Goal: Transaction & Acquisition: Purchase product/service

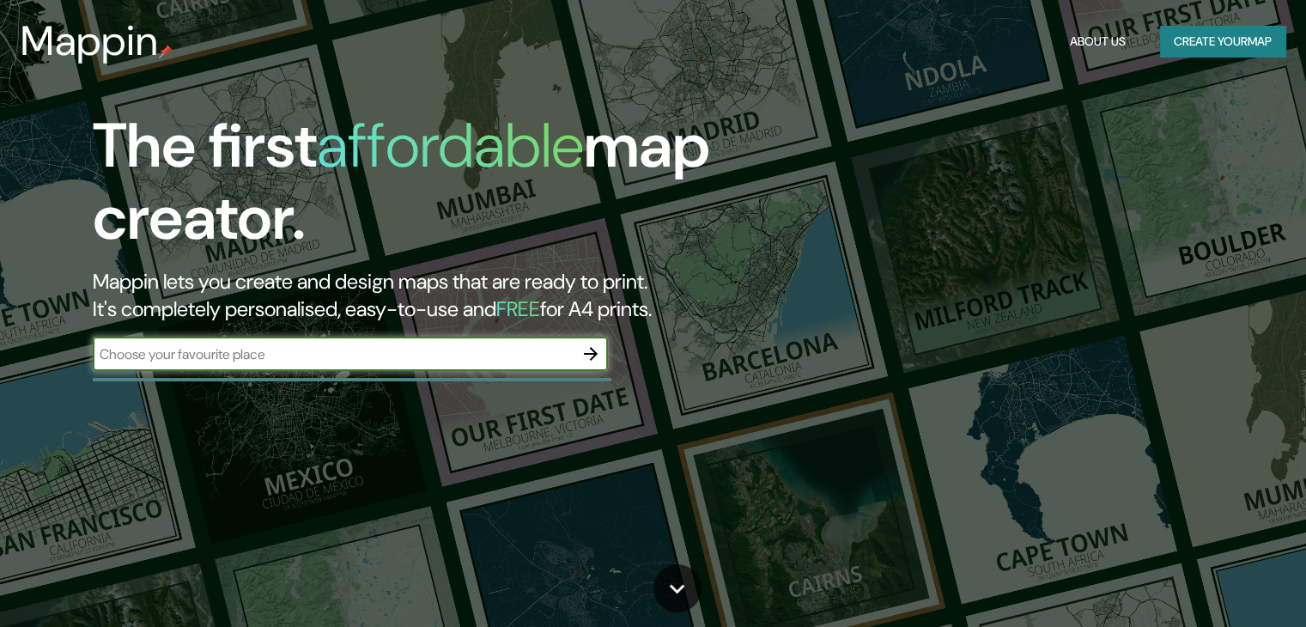
click at [343, 351] on input "text" at bounding box center [333, 354] width 481 height 20
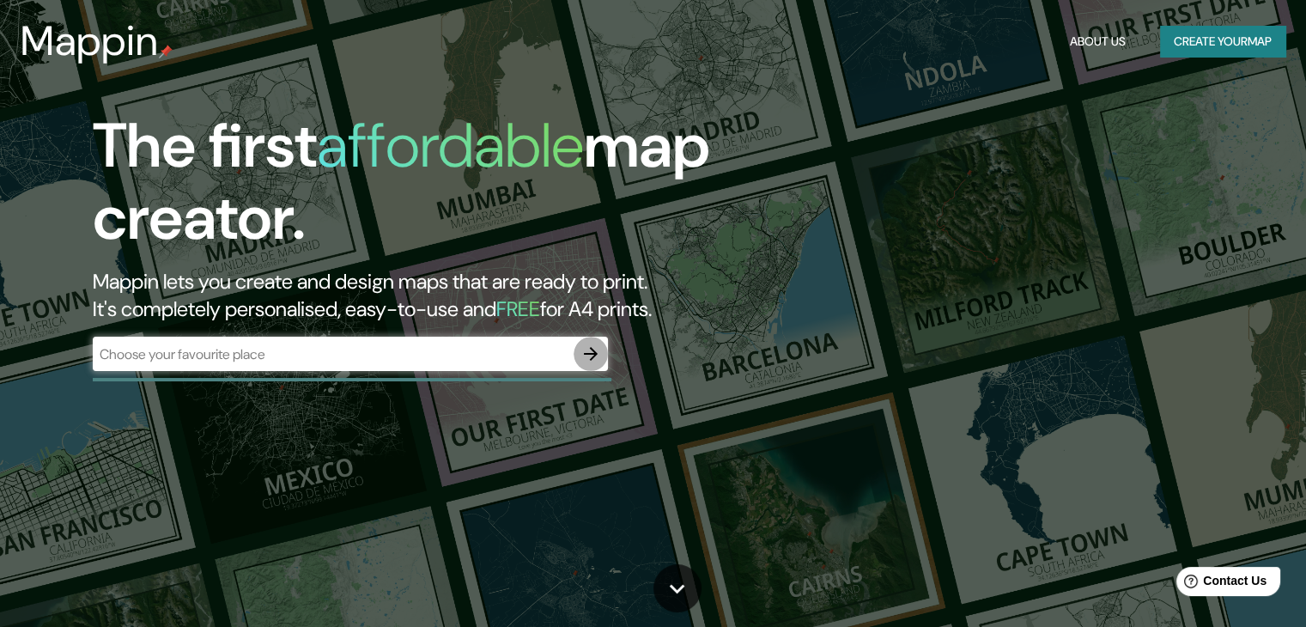
click at [584, 356] on icon "button" at bounding box center [590, 353] width 21 height 21
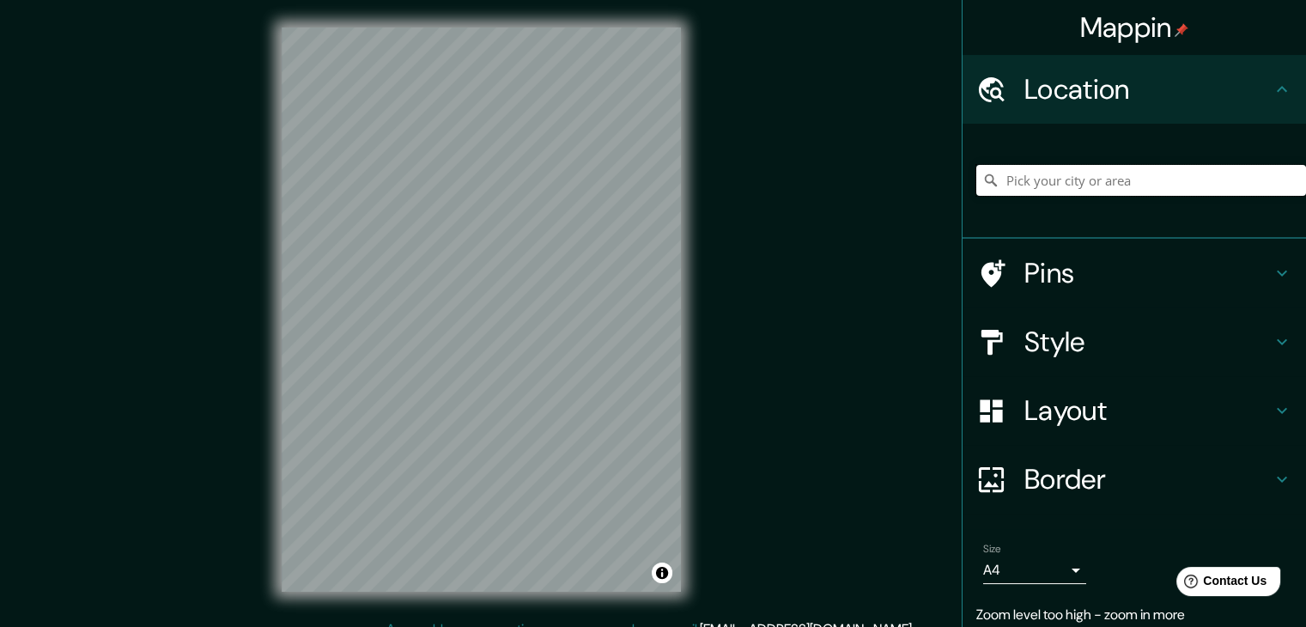
click at [1071, 193] on input "Pick your city or area" at bounding box center [1141, 180] width 330 height 31
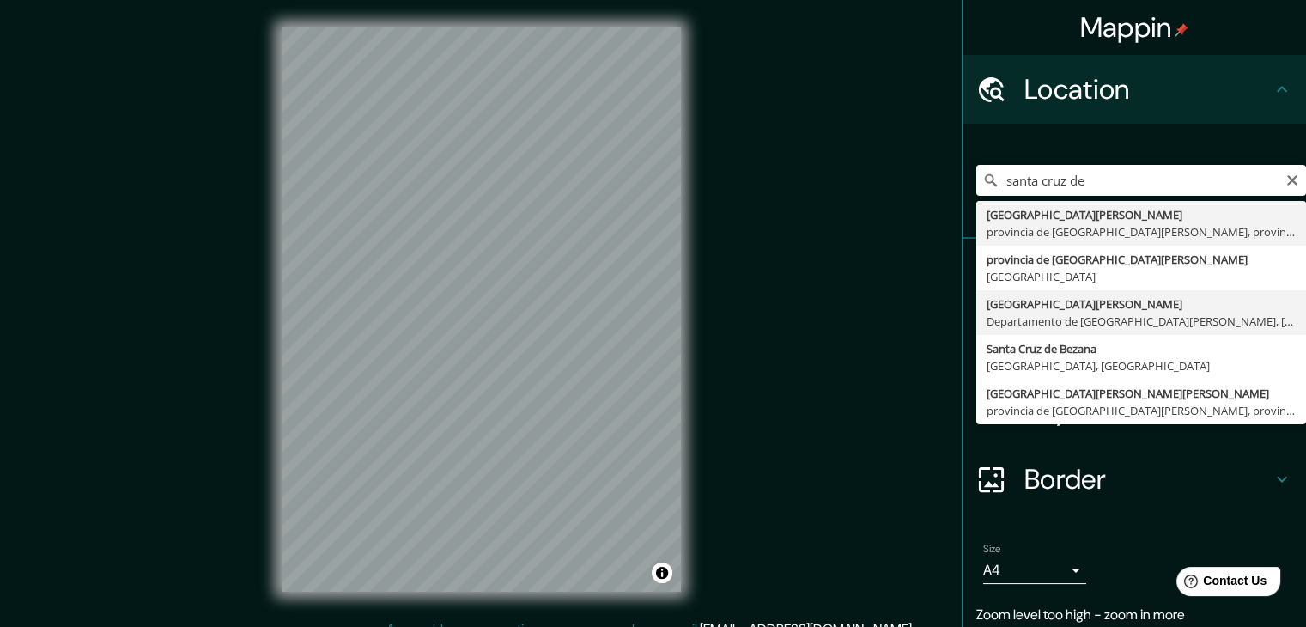
type input "Santa Cruz de la Sierra, Departamento de Santa Cruz, Bolivia"
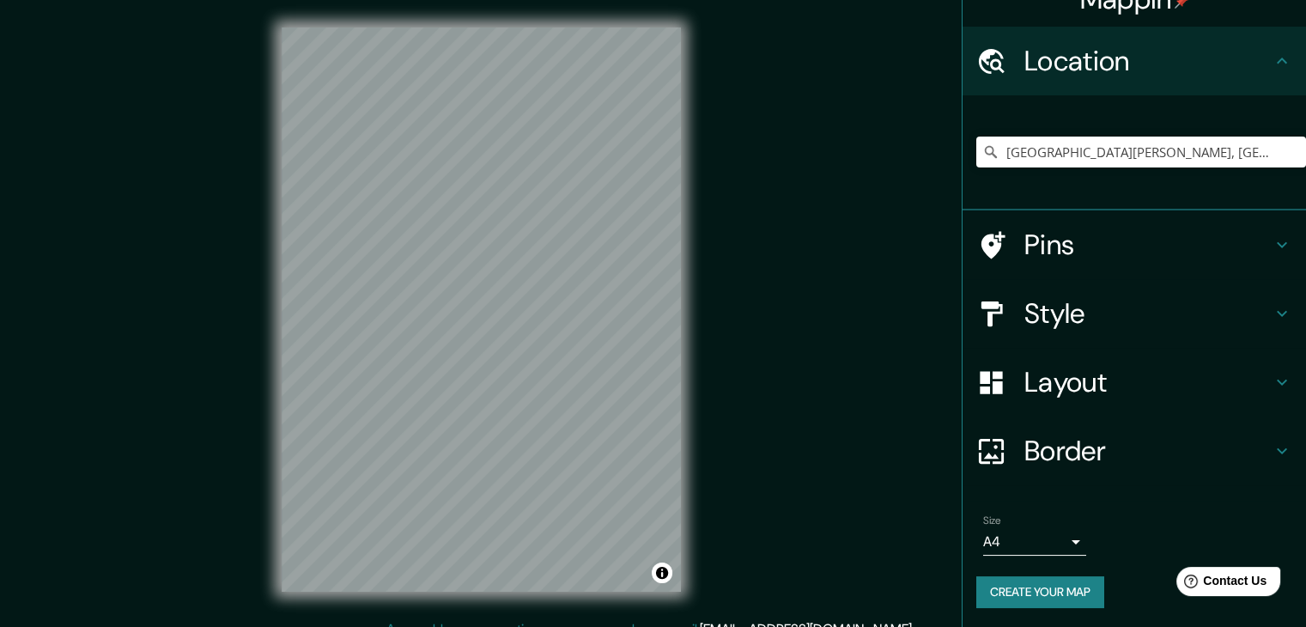
scroll to position [29, 0]
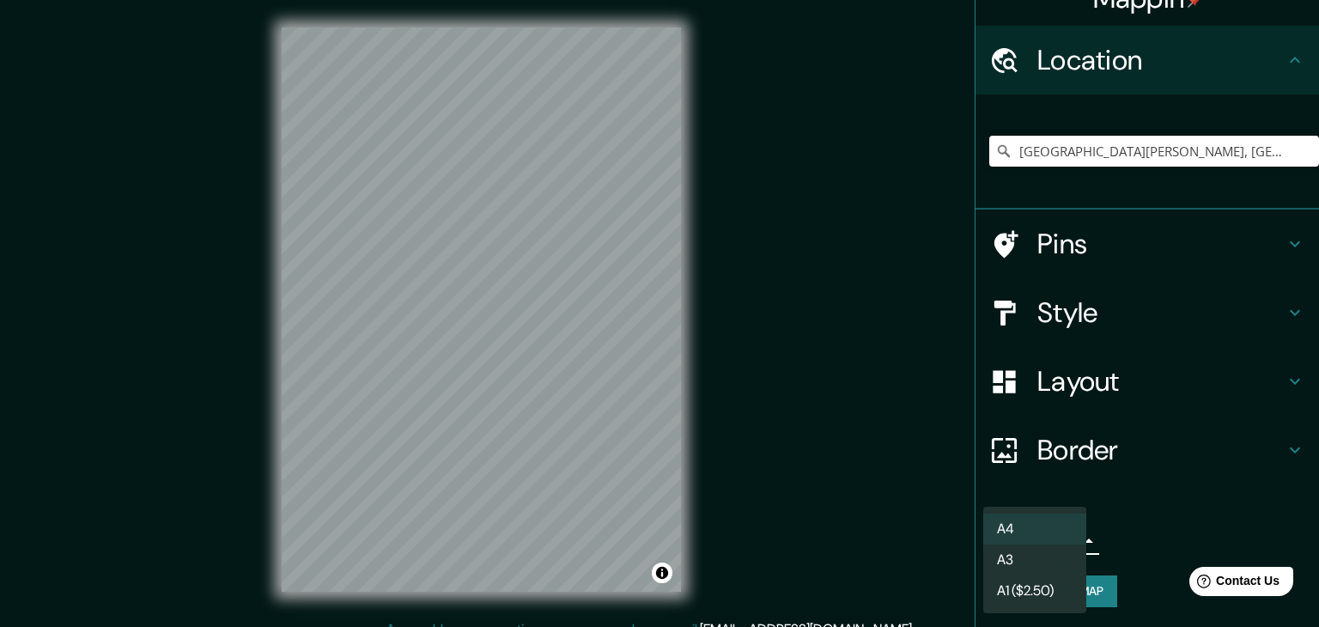
click at [1053, 550] on body "Mappin Location Santa Cruz de la Sierra, Departamento de Santa Cruz, Bolivia Pi…" at bounding box center [659, 313] width 1319 height 627
click at [1144, 540] on div at bounding box center [659, 313] width 1319 height 627
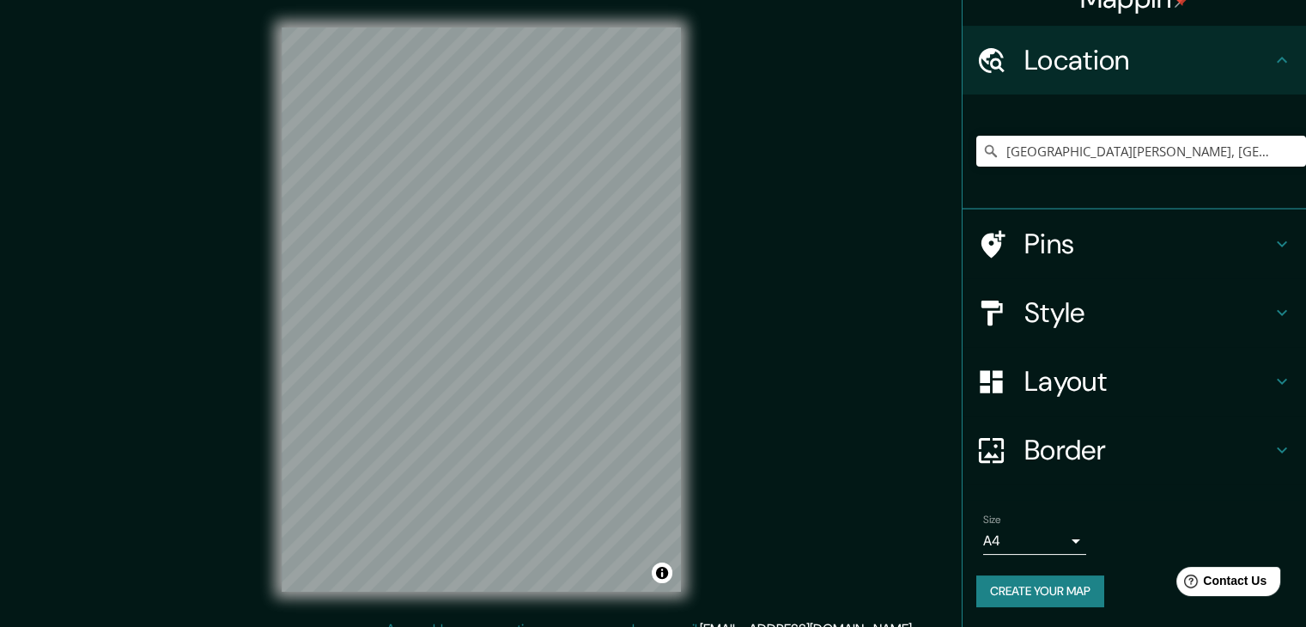
click at [1029, 550] on body "Mappin Location Santa Cruz de la Sierra, Departamento de Santa Cruz, Bolivia Pi…" at bounding box center [653, 313] width 1306 height 627
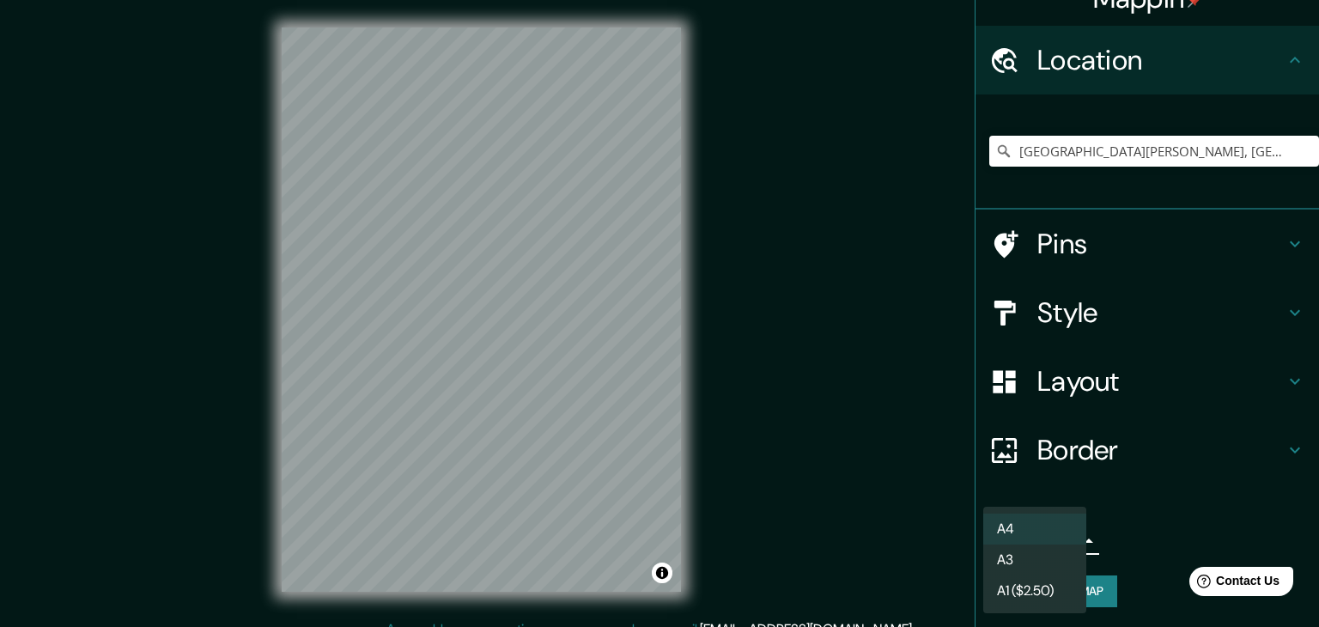
click at [1030, 550] on li "A3" at bounding box center [1034, 559] width 103 height 31
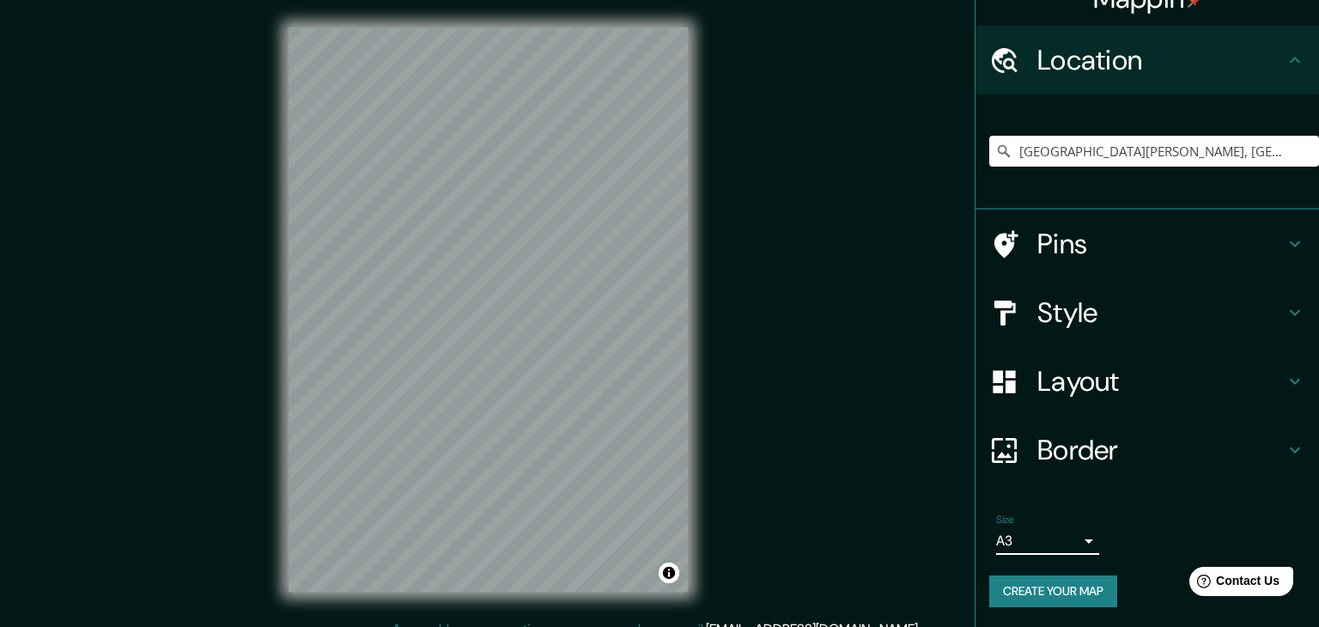
click at [1030, 547] on body "Mappin Location Santa Cruz de la Sierra, Departamento de Santa Cruz, Bolivia Pi…" at bounding box center [659, 313] width 1319 height 627
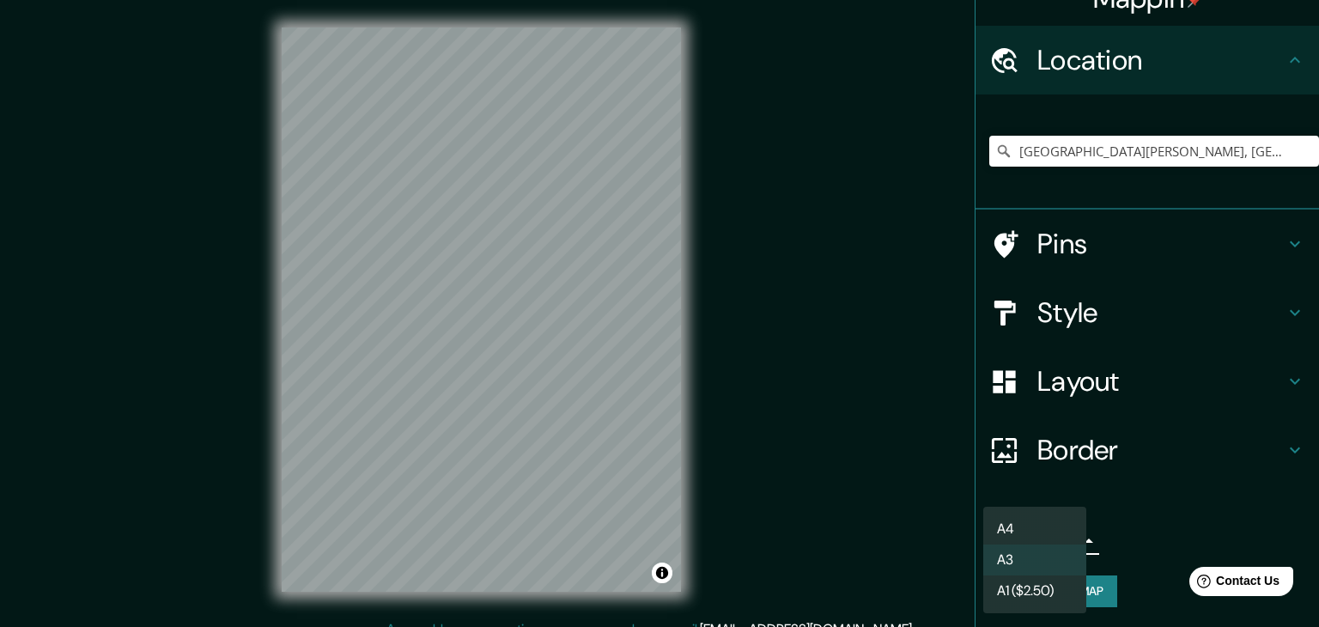
click at [1035, 530] on li "A4" at bounding box center [1034, 528] width 103 height 31
type input "single"
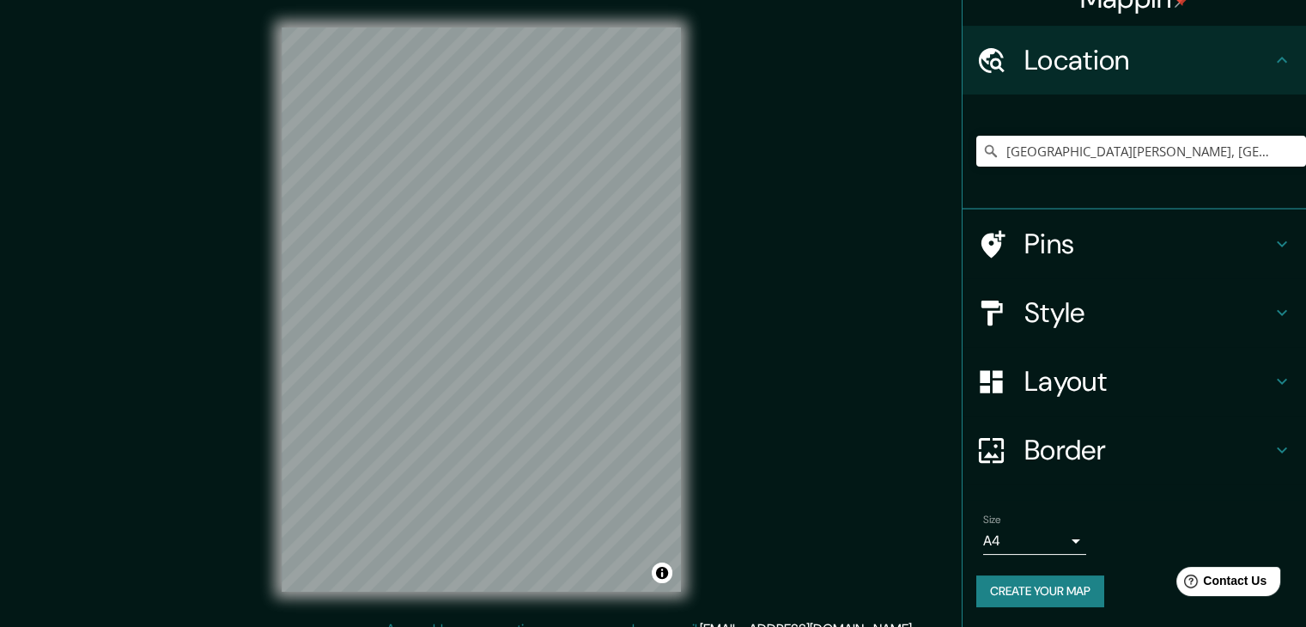
click at [1024, 602] on button "Create your map" at bounding box center [1040, 591] width 128 height 32
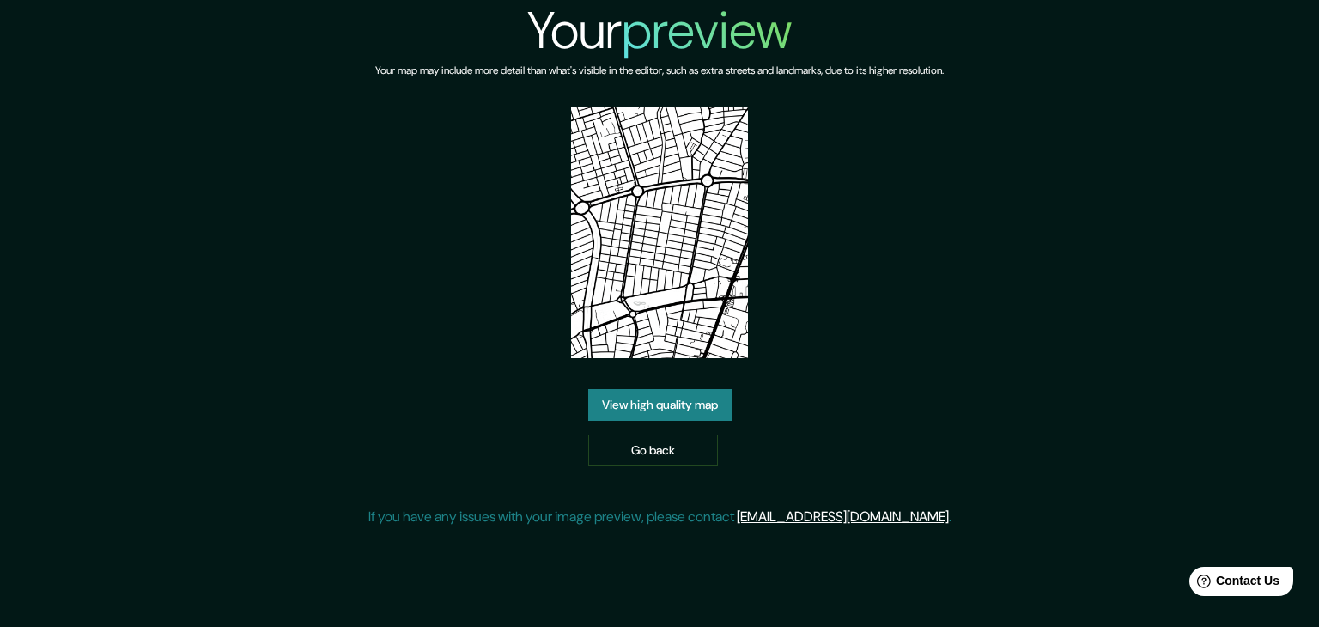
click at [615, 270] on img at bounding box center [660, 232] width 178 height 251
click at [647, 416] on link "View high quality map" at bounding box center [659, 405] width 143 height 32
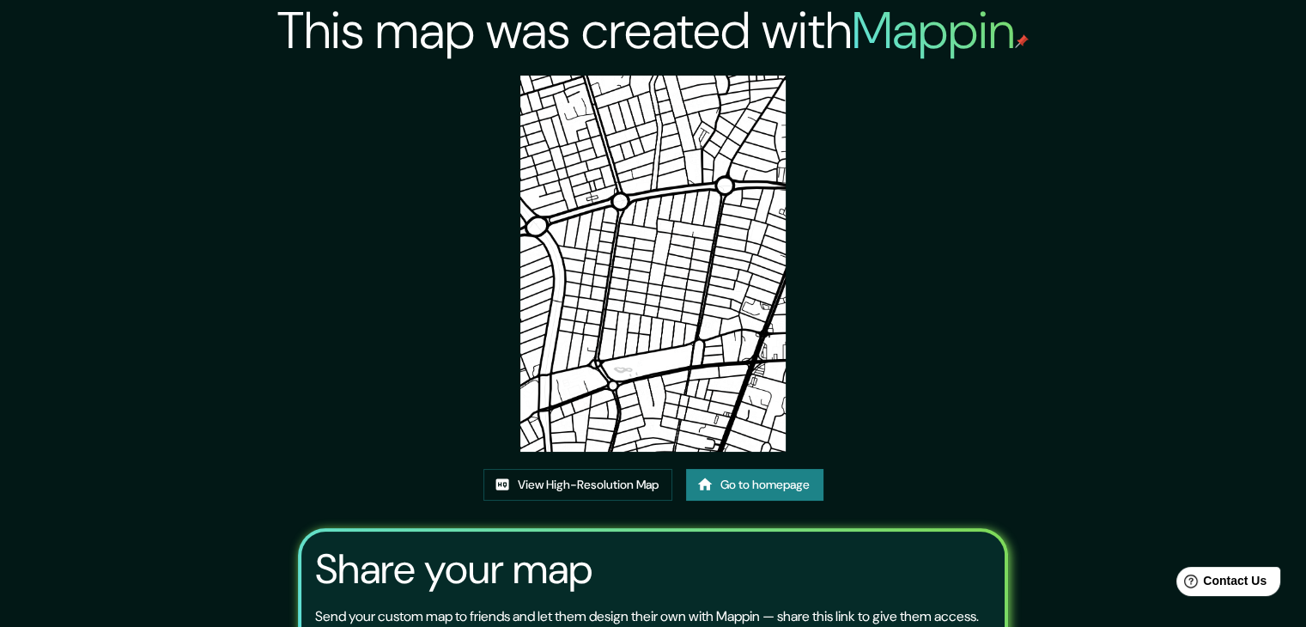
drag, startPoint x: 666, startPoint y: 253, endPoint x: 1108, endPoint y: 145, distance: 455.2
click at [1108, 145] on div "This map was created with Mappin View High-Resolution Map Go to homepage Share …" at bounding box center [653, 392] width 1306 height 785
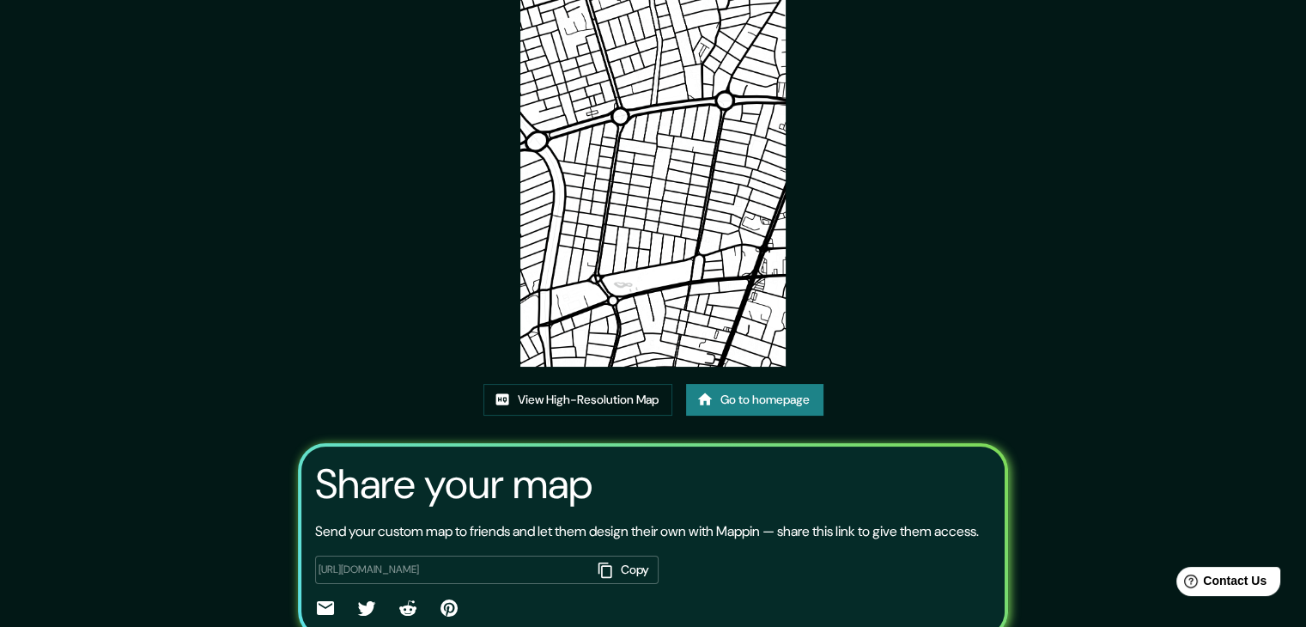
scroll to position [179, 0]
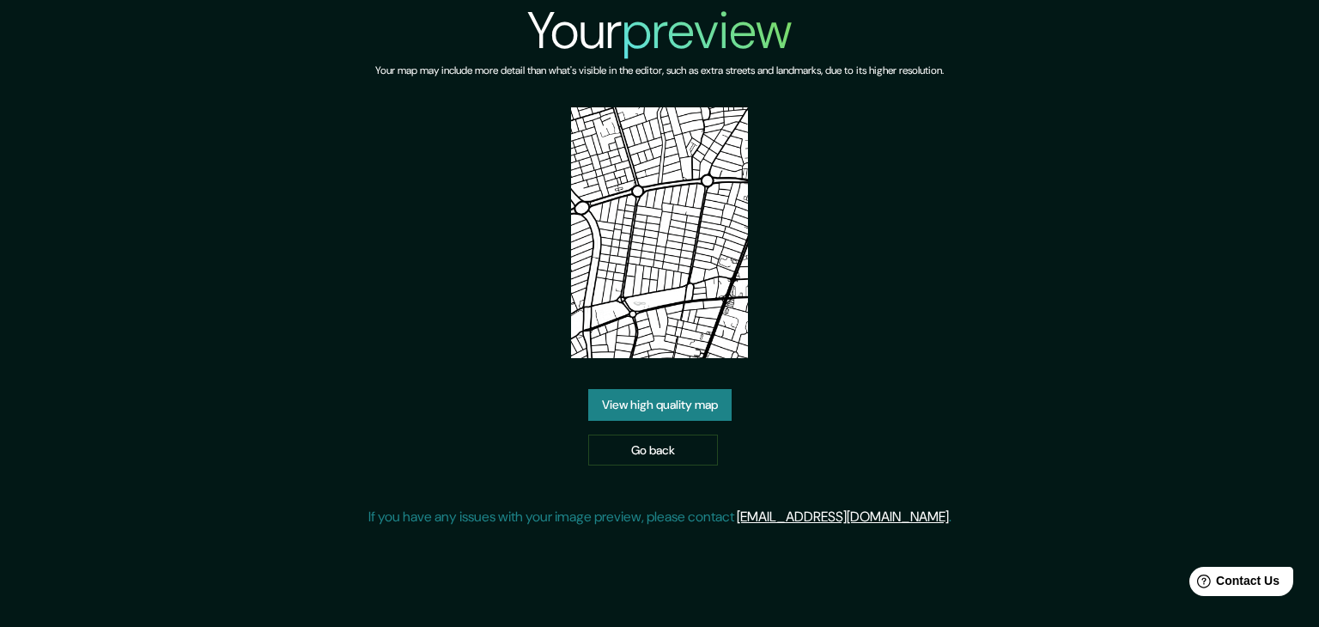
drag, startPoint x: 711, startPoint y: 320, endPoint x: 695, endPoint y: 325, distance: 16.9
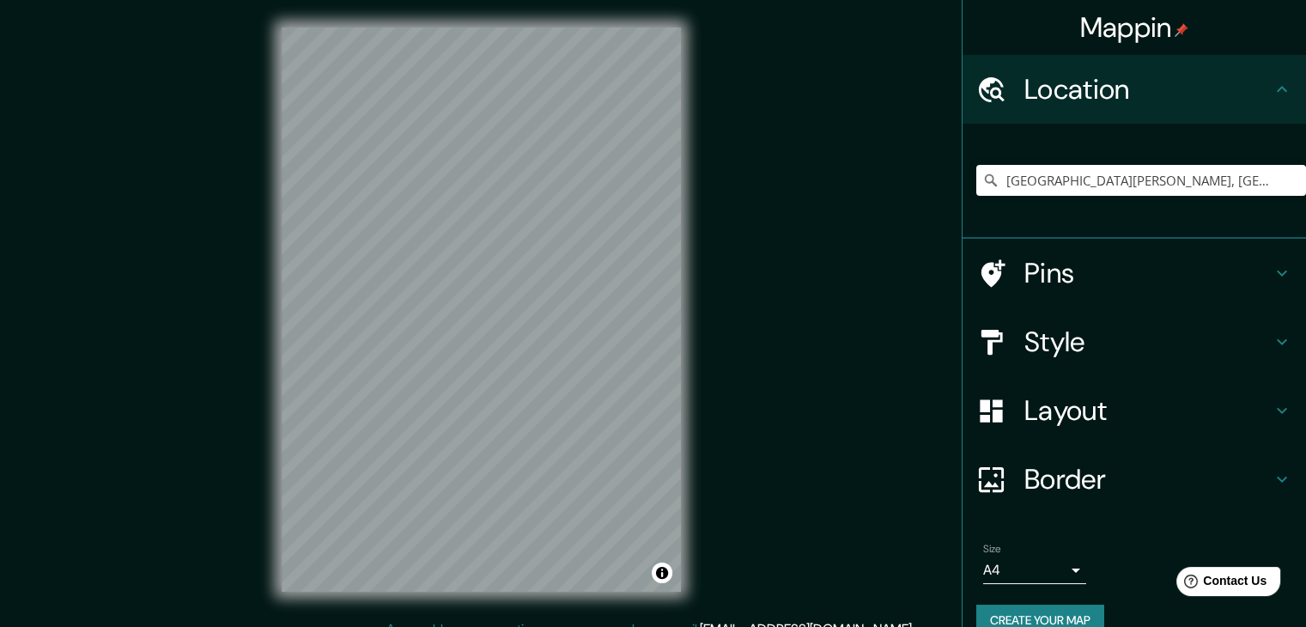
click at [1110, 337] on h4 "Style" at bounding box center [1147, 342] width 247 height 34
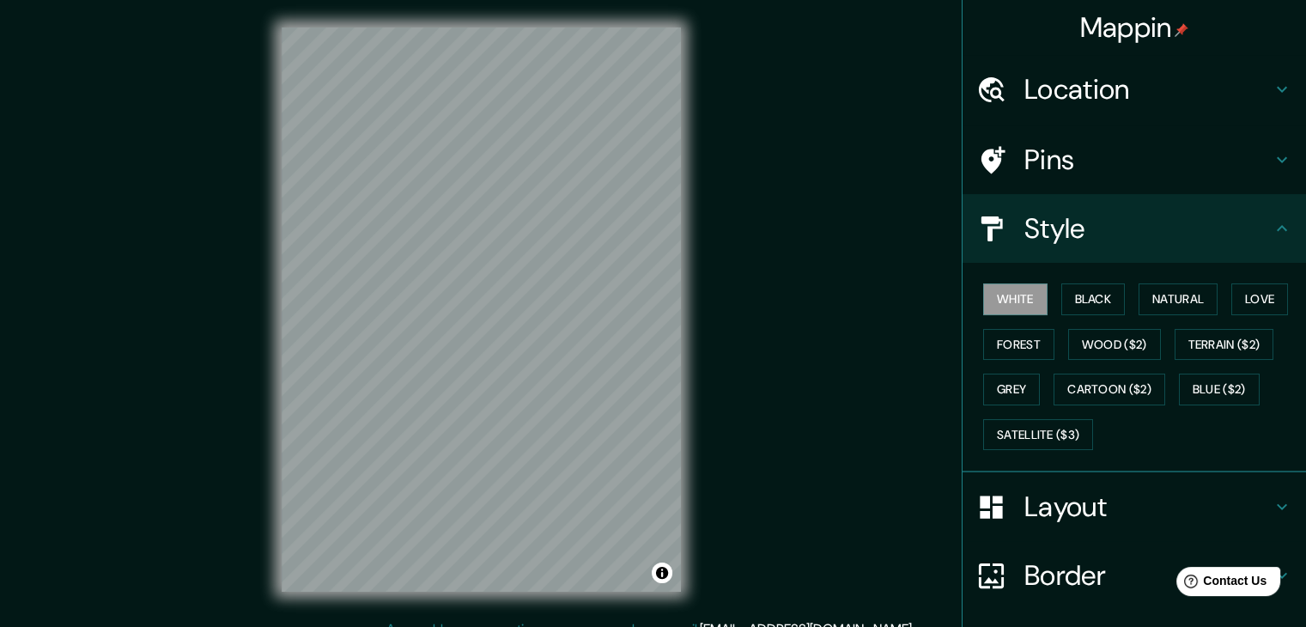
click at [1130, 244] on div "Style" at bounding box center [1133, 228] width 343 height 69
click at [1112, 485] on div "Layout" at bounding box center [1133, 506] width 343 height 69
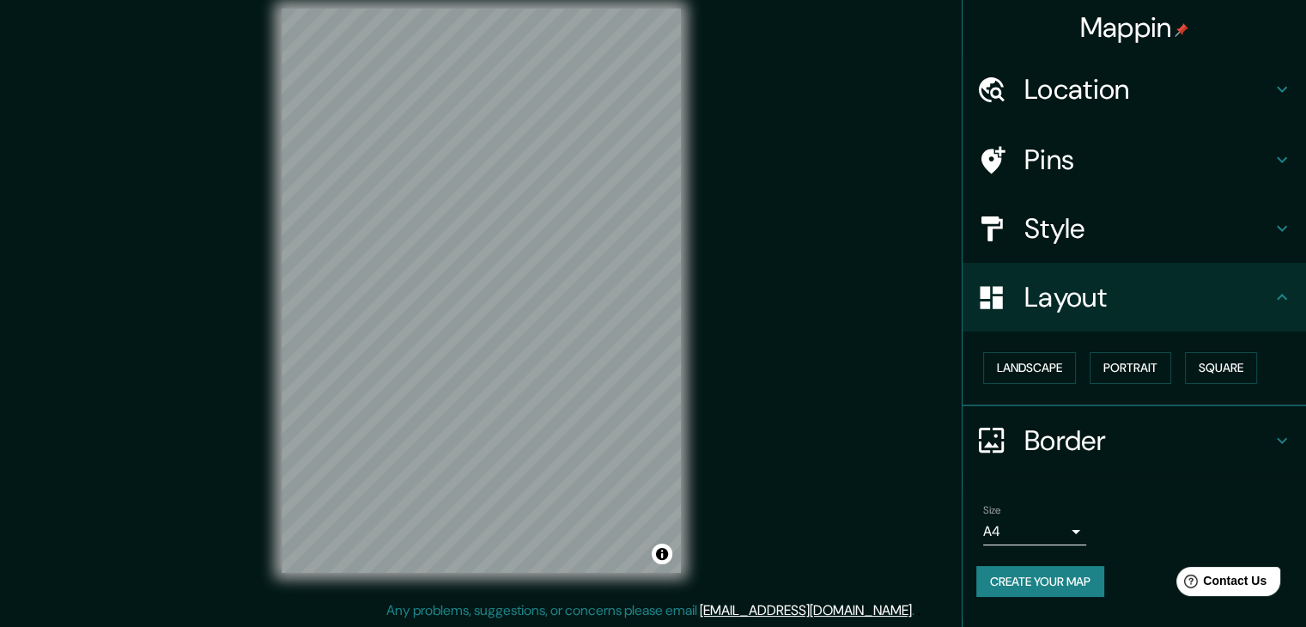
scroll to position [20, 0]
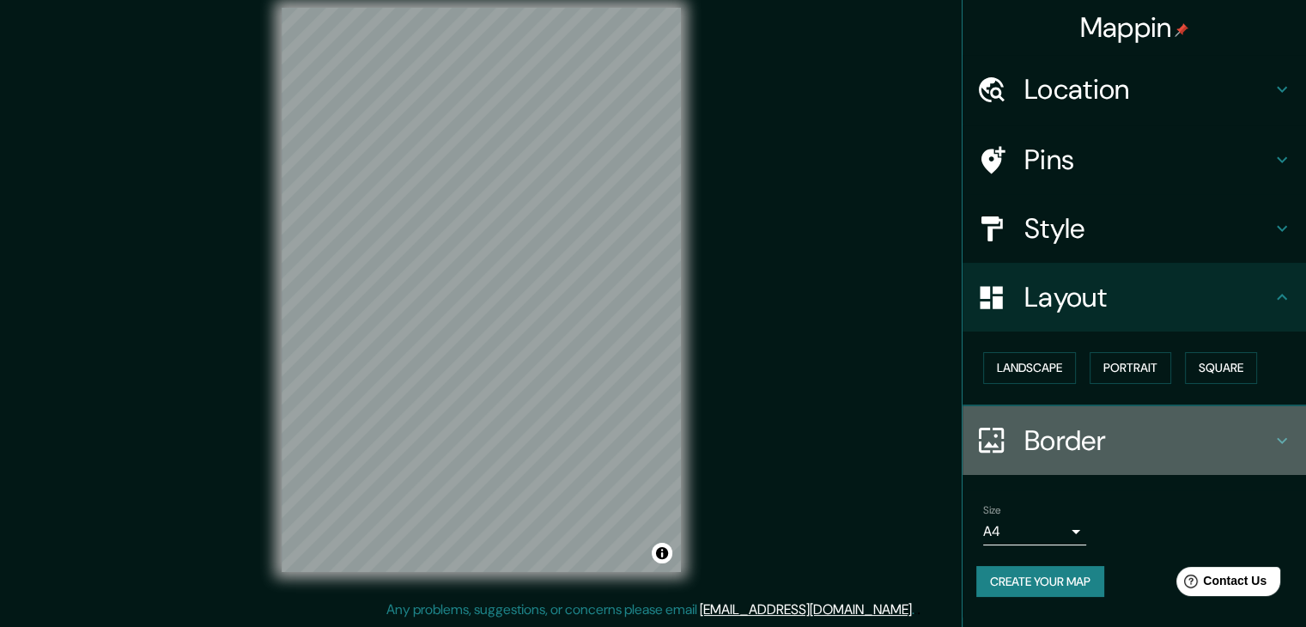
click at [1072, 446] on h4 "Border" at bounding box center [1147, 440] width 247 height 34
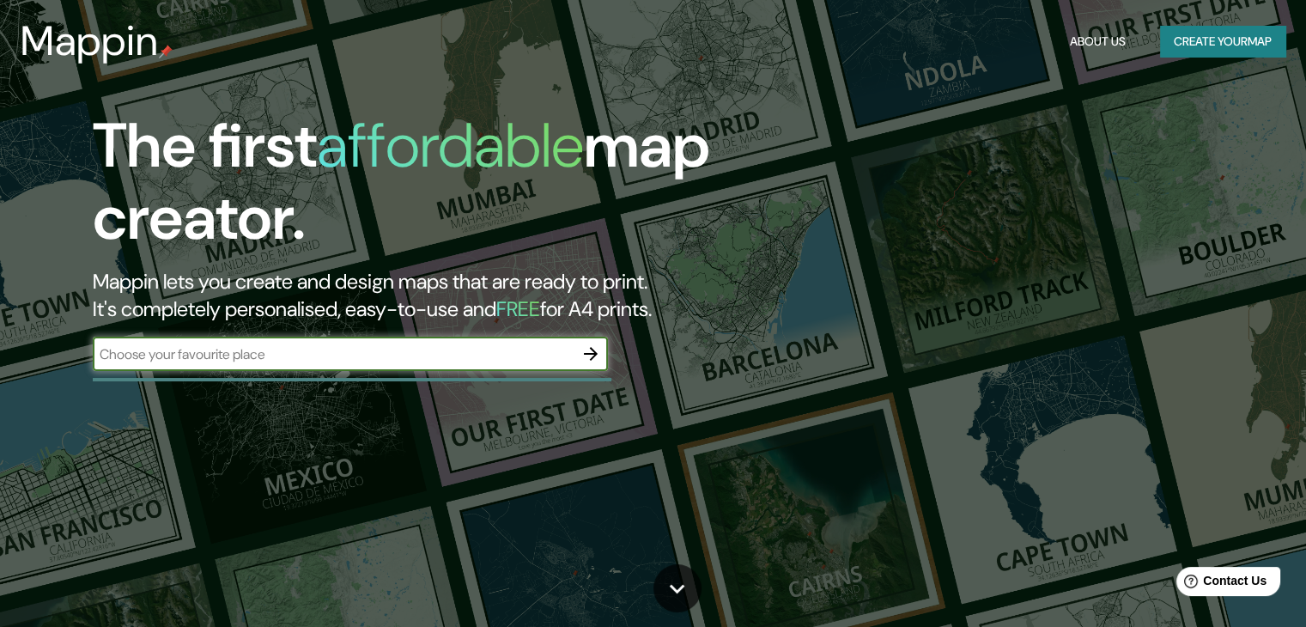
click at [501, 334] on div "The first affordable map creator. Mappin lets you create and design maps that a…" at bounding box center [419, 249] width 784 height 278
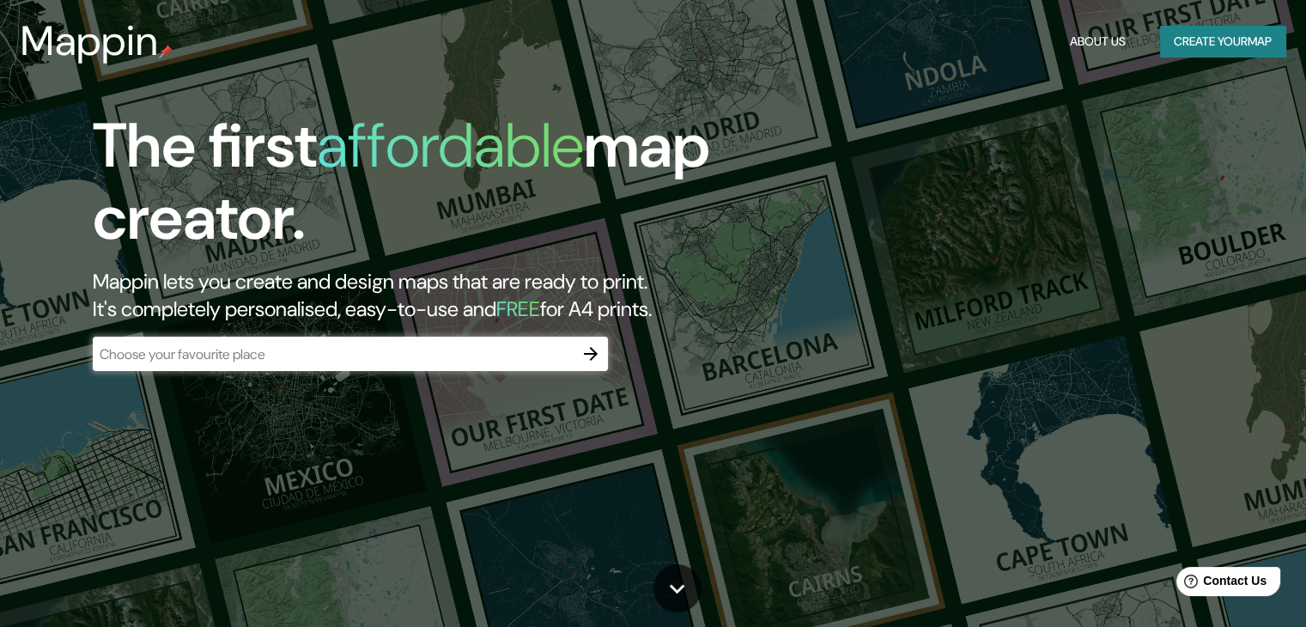
click at [502, 341] on div "​" at bounding box center [350, 354] width 515 height 34
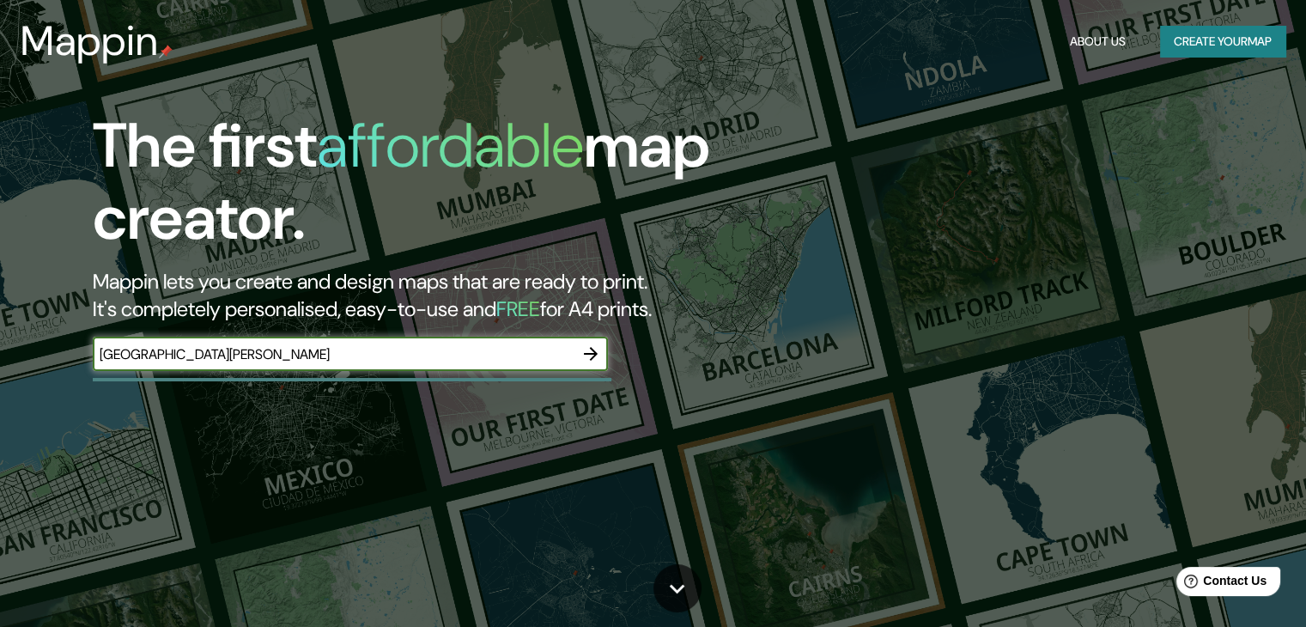
type input "[GEOGRAPHIC_DATA][PERSON_NAME]"
click at [601, 348] on icon "button" at bounding box center [590, 353] width 21 height 21
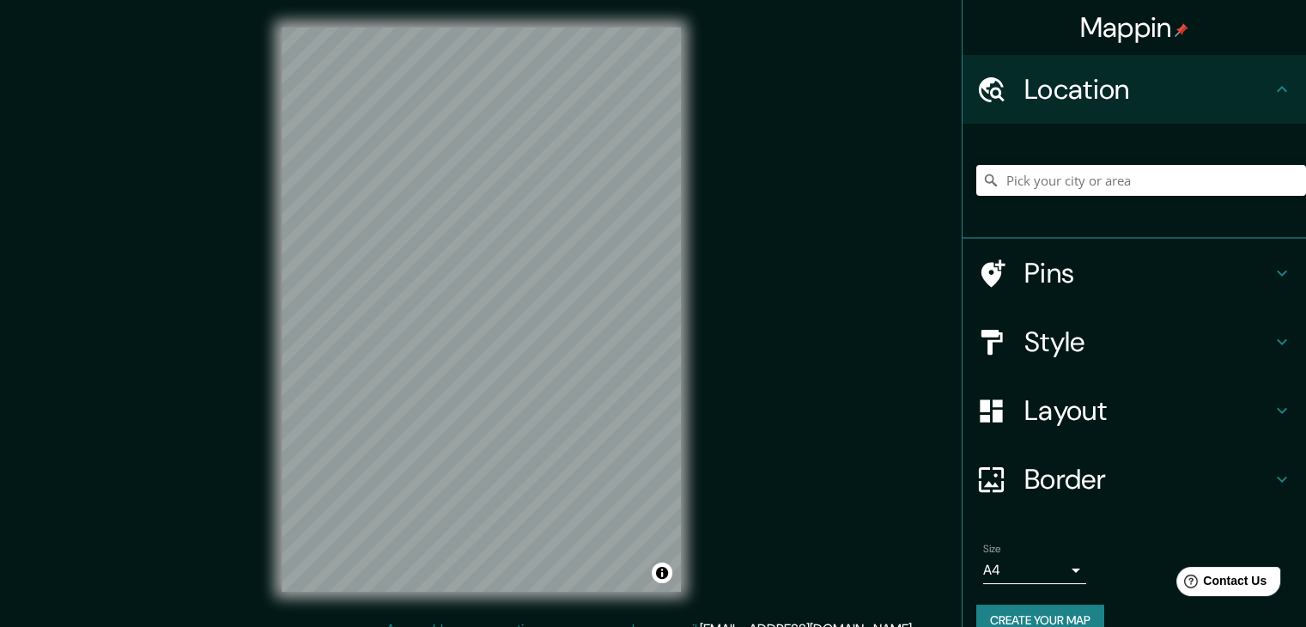
drag, startPoint x: 1070, startPoint y: 142, endPoint x: 1068, endPoint y: 182, distance: 40.4
click at [1070, 143] on div at bounding box center [1141, 180] width 330 height 86
click at [1068, 182] on input "Pick your city or area" at bounding box center [1141, 180] width 330 height 31
type input "santa cruz de la sierra"
click at [1178, 203] on div "santa cruz de la sierra" at bounding box center [1141, 180] width 330 height 86
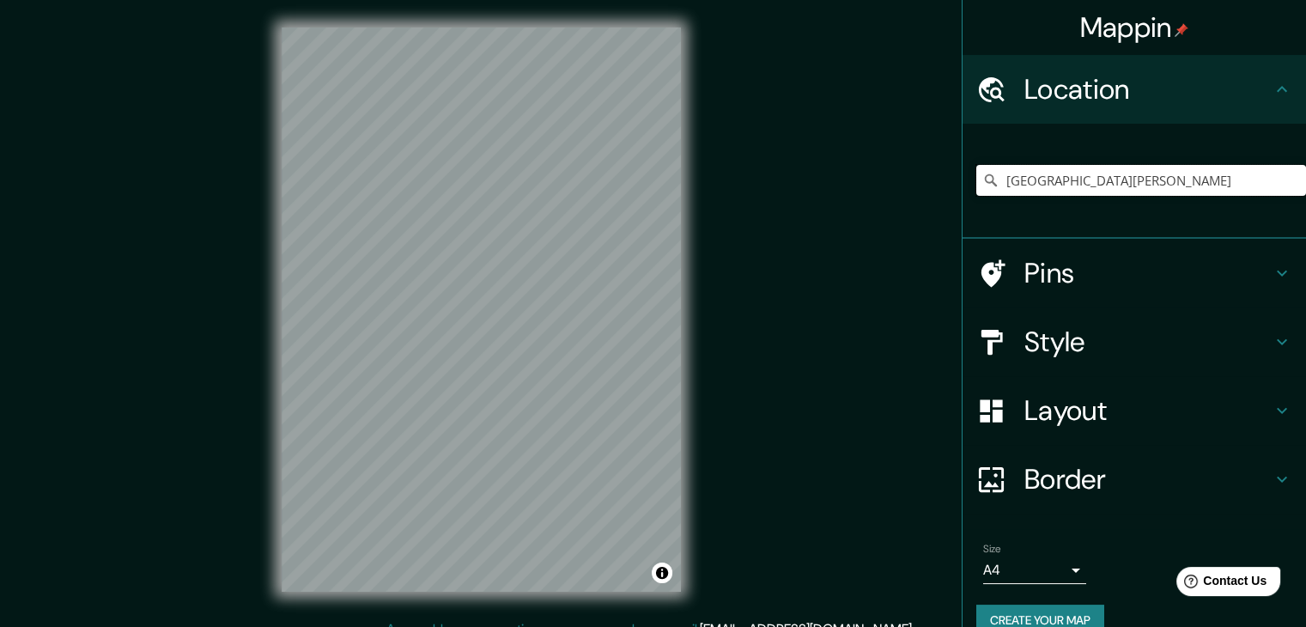
click at [1171, 179] on input "santa cruz de la sierra" at bounding box center [1141, 180] width 330 height 31
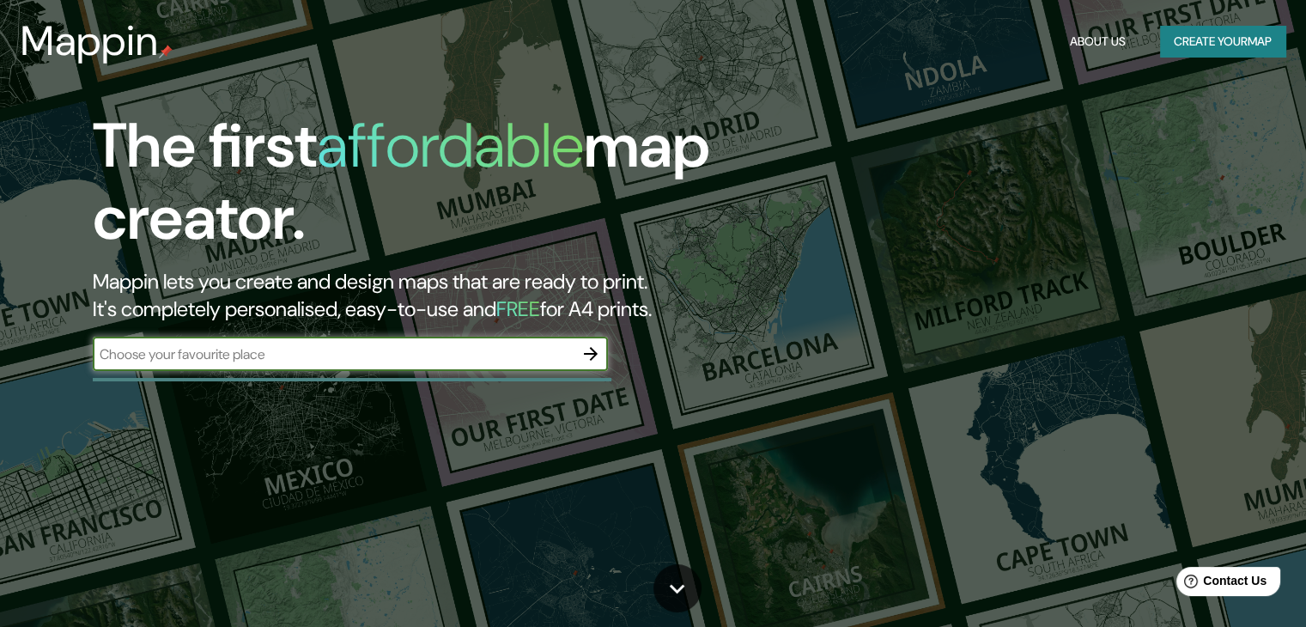
click at [577, 355] on button "button" at bounding box center [591, 354] width 34 height 34
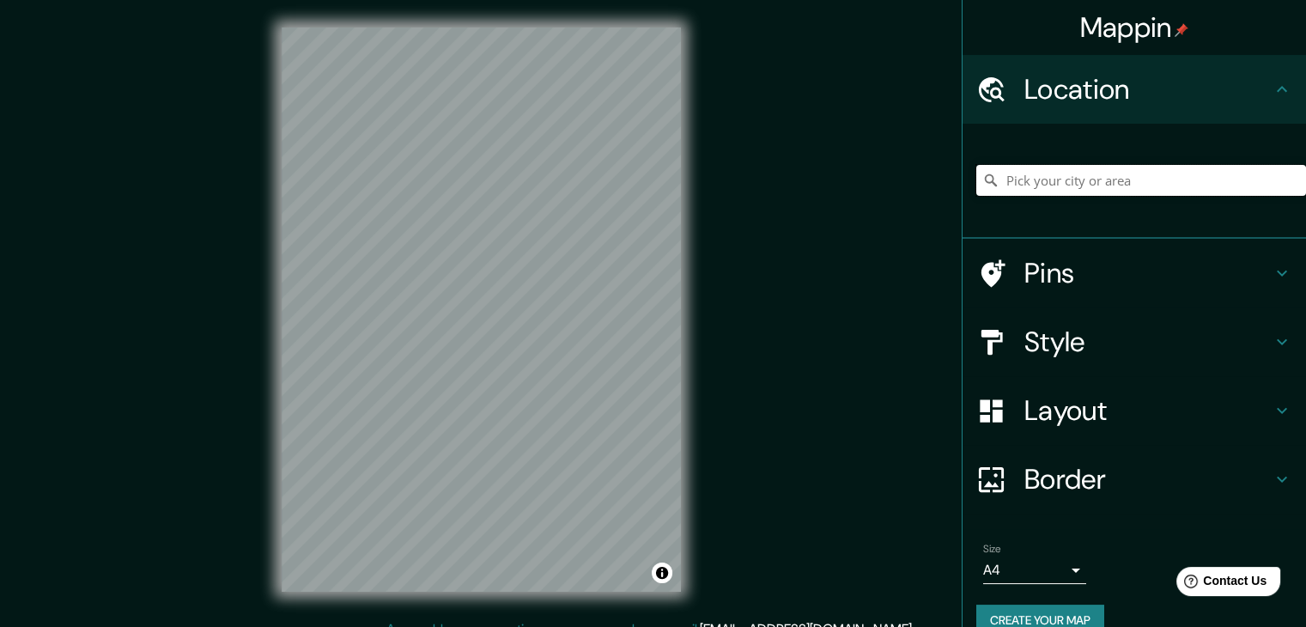
click at [1087, 183] on input "Pick your city or area" at bounding box center [1141, 180] width 330 height 31
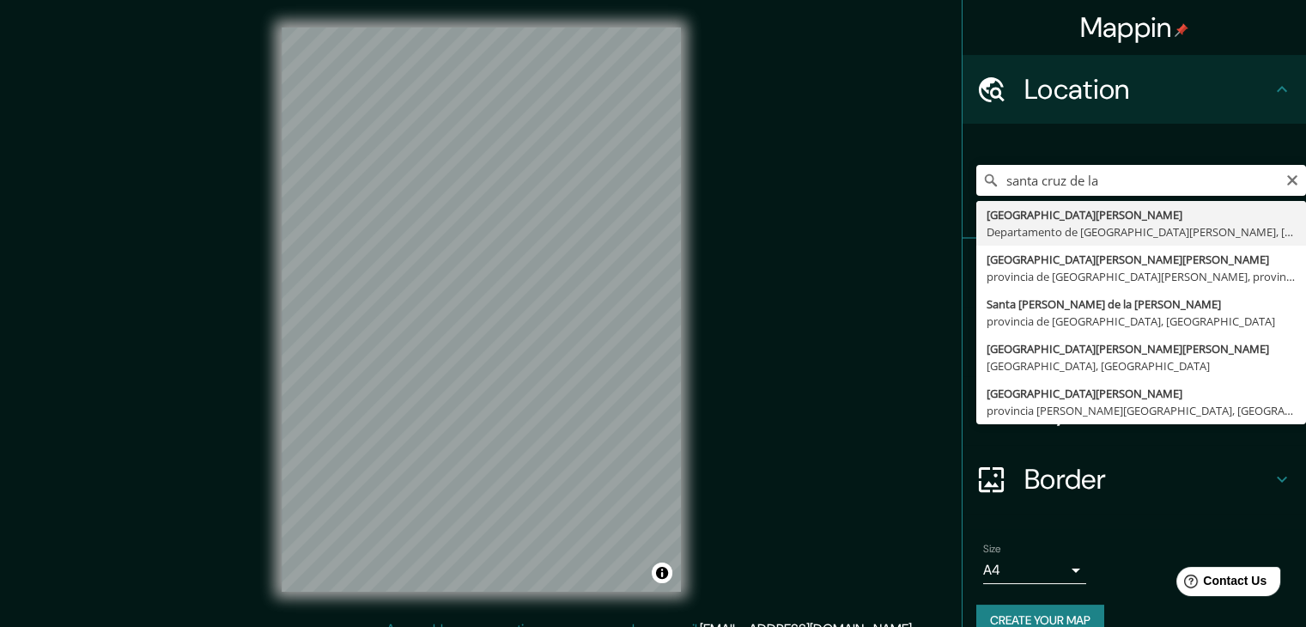
type input "[GEOGRAPHIC_DATA][PERSON_NAME], [GEOGRAPHIC_DATA][PERSON_NAME], [GEOGRAPHIC_DAT…"
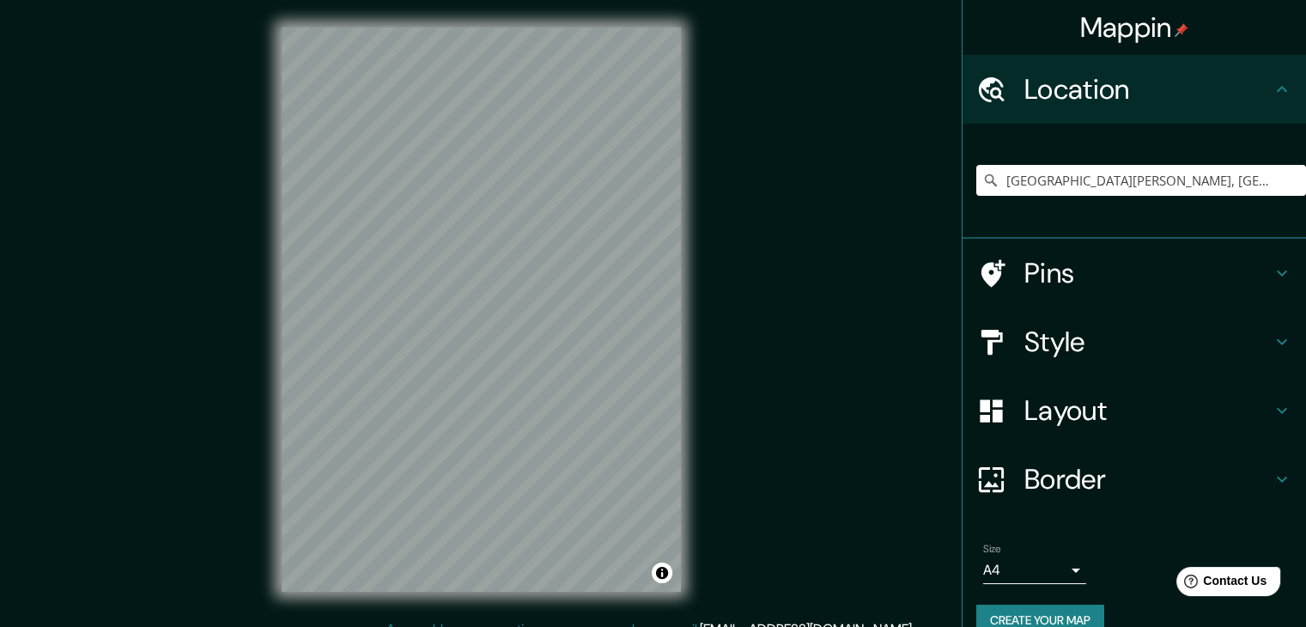
click at [1070, 422] on h4 "Layout" at bounding box center [1147, 410] width 247 height 34
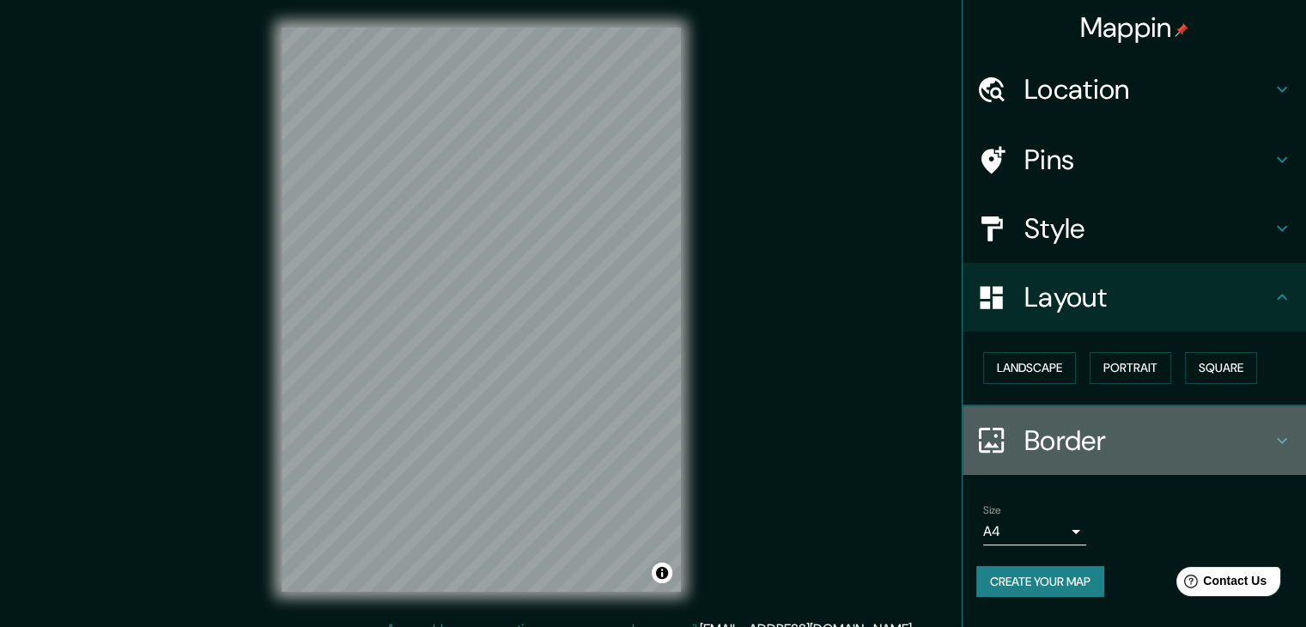
click at [1053, 459] on div "Border" at bounding box center [1133, 440] width 343 height 69
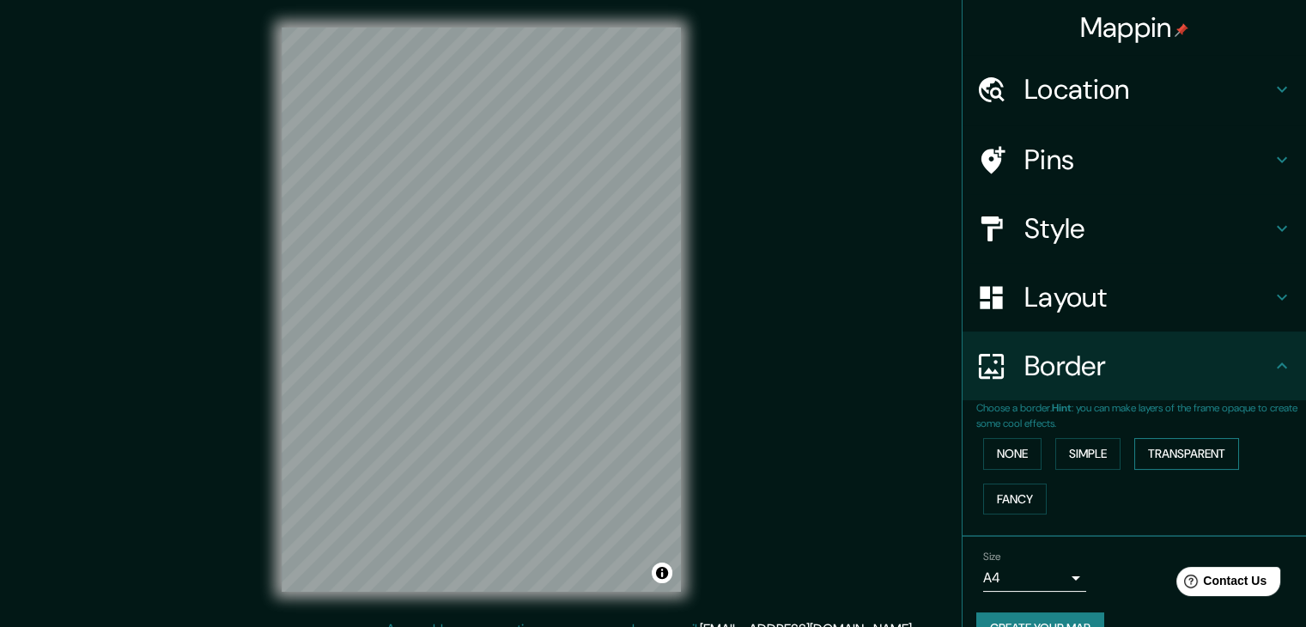
click at [1157, 449] on button "Transparent" at bounding box center [1186, 454] width 105 height 32
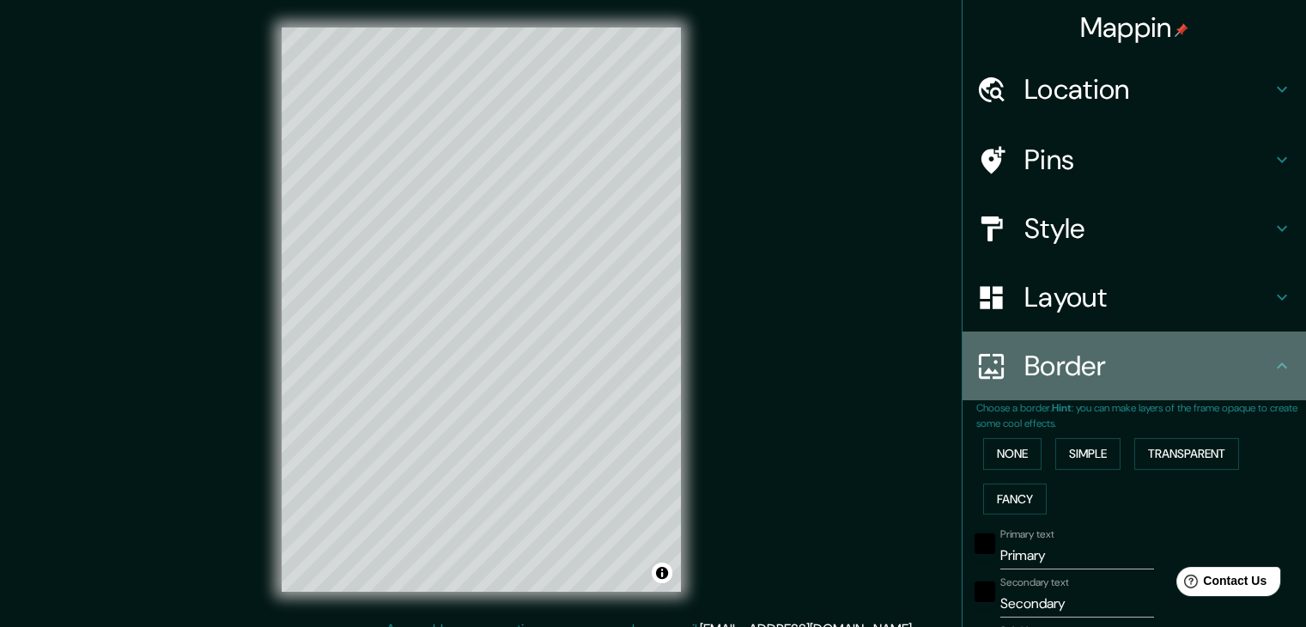
click at [1112, 373] on h4 "Border" at bounding box center [1147, 366] width 247 height 34
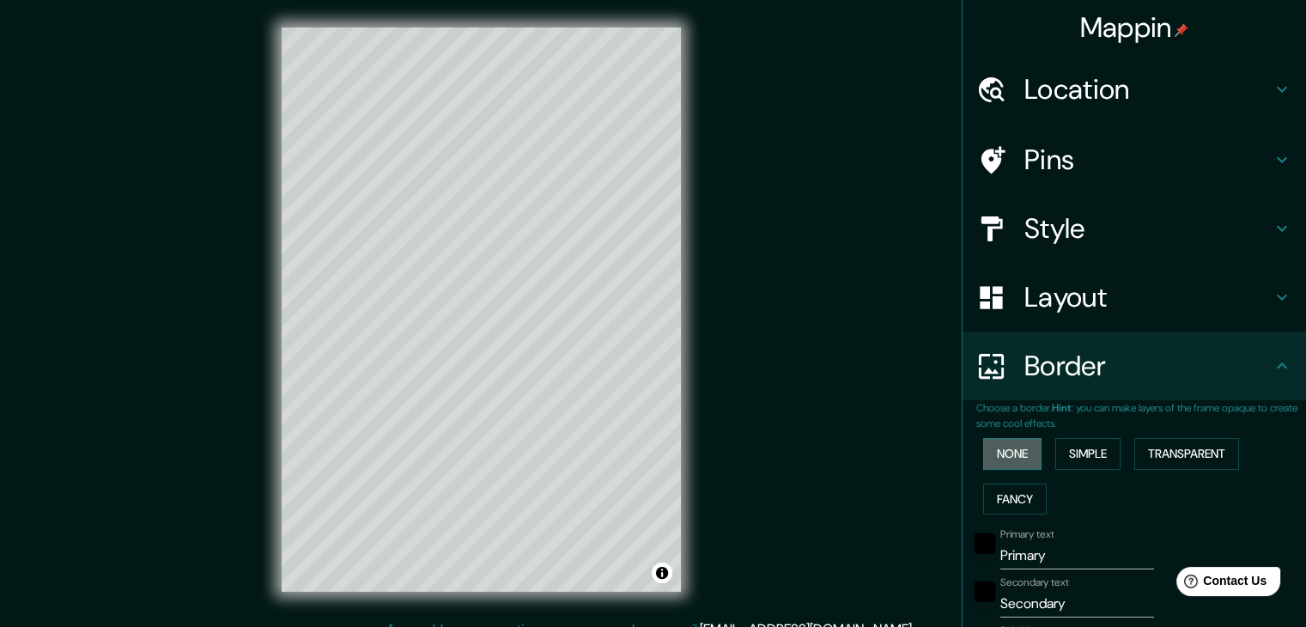
click at [1019, 459] on button "None" at bounding box center [1012, 454] width 58 height 32
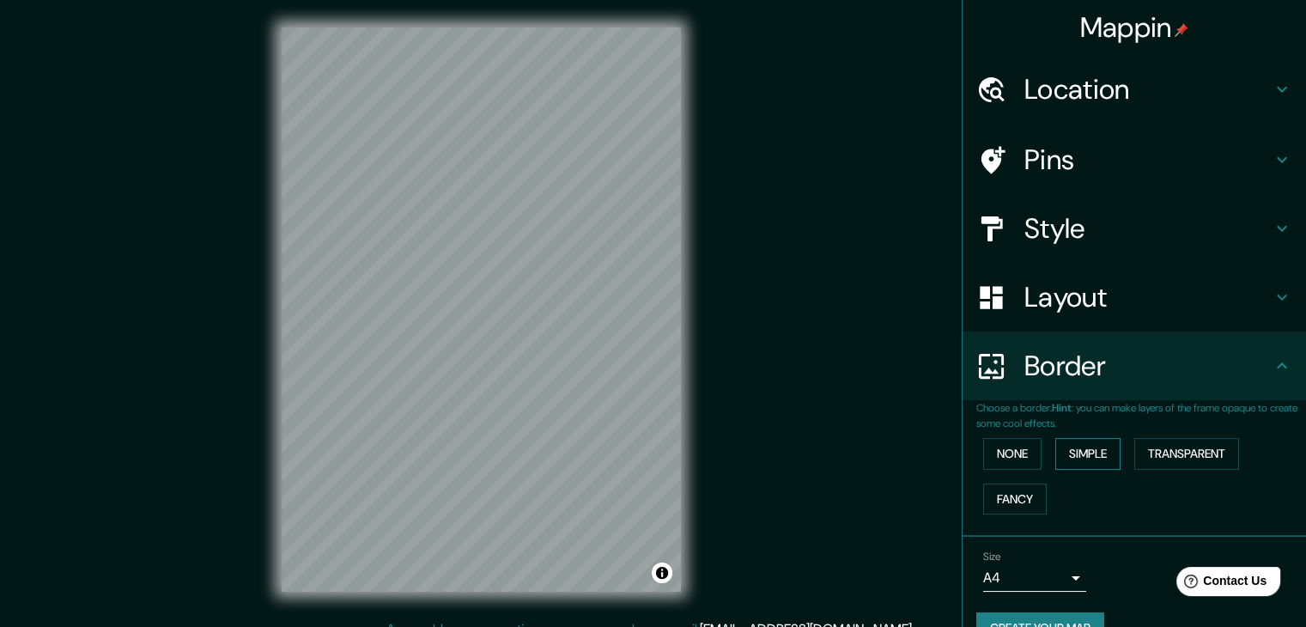
click at [1085, 457] on button "Simple" at bounding box center [1087, 454] width 65 height 32
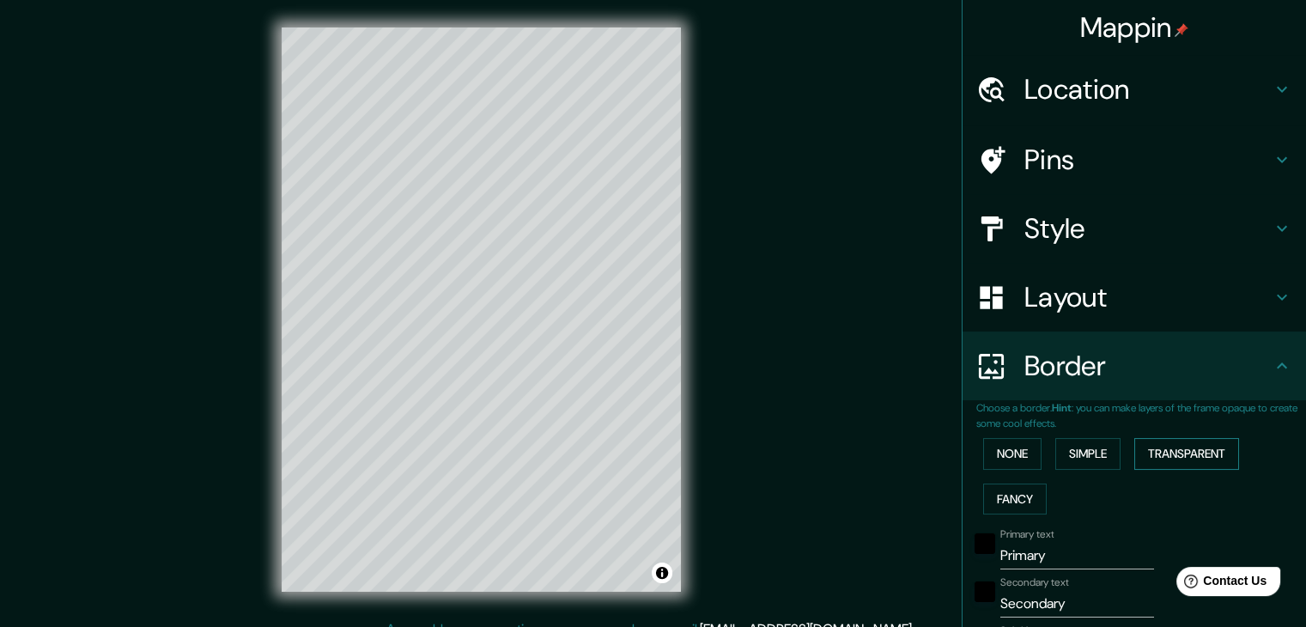
click at [1134, 452] on button "Transparent" at bounding box center [1186, 454] width 105 height 32
click at [1031, 497] on button "Fancy" at bounding box center [1015, 499] width 64 height 32
click at [1167, 458] on button "Transparent" at bounding box center [1186, 454] width 105 height 32
click at [1171, 458] on button "Transparent" at bounding box center [1186, 454] width 105 height 32
type input "223"
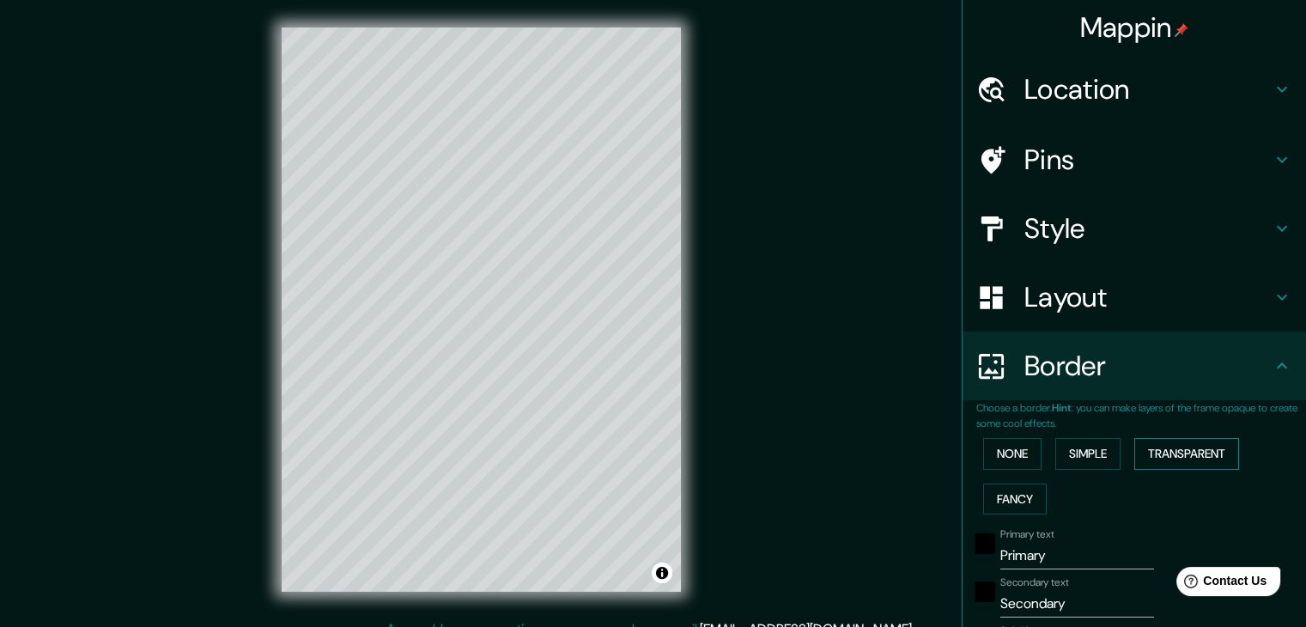
type input "37"
click at [1074, 446] on button "Simple" at bounding box center [1087, 454] width 65 height 32
click at [1135, 449] on button "Transparent" at bounding box center [1186, 454] width 105 height 32
click at [1010, 446] on button "None" at bounding box center [1012, 454] width 58 height 32
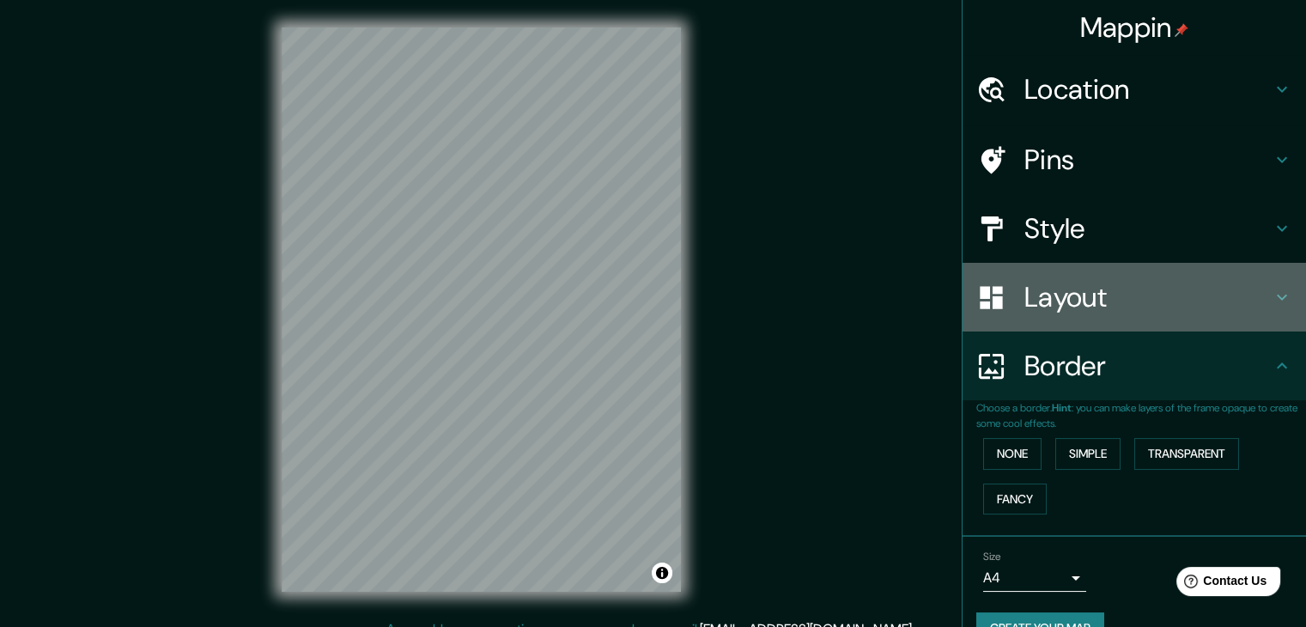
click at [1055, 319] on div "Layout" at bounding box center [1133, 297] width 343 height 69
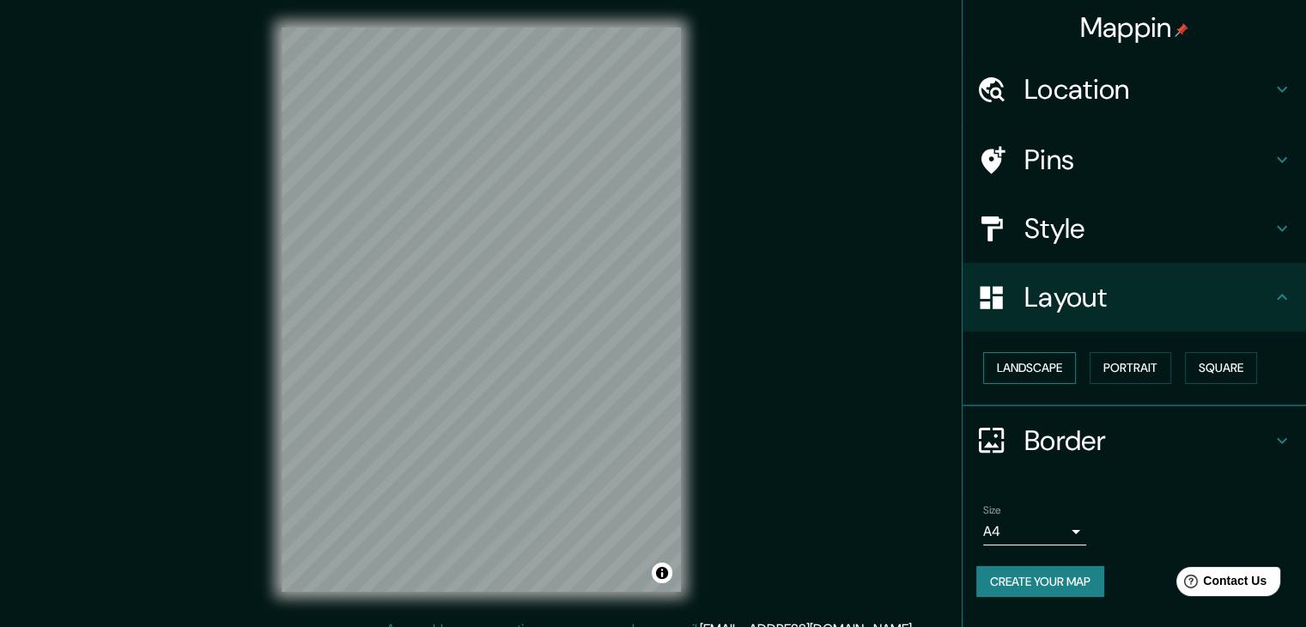
click at [1044, 365] on button "Landscape" at bounding box center [1029, 368] width 93 height 32
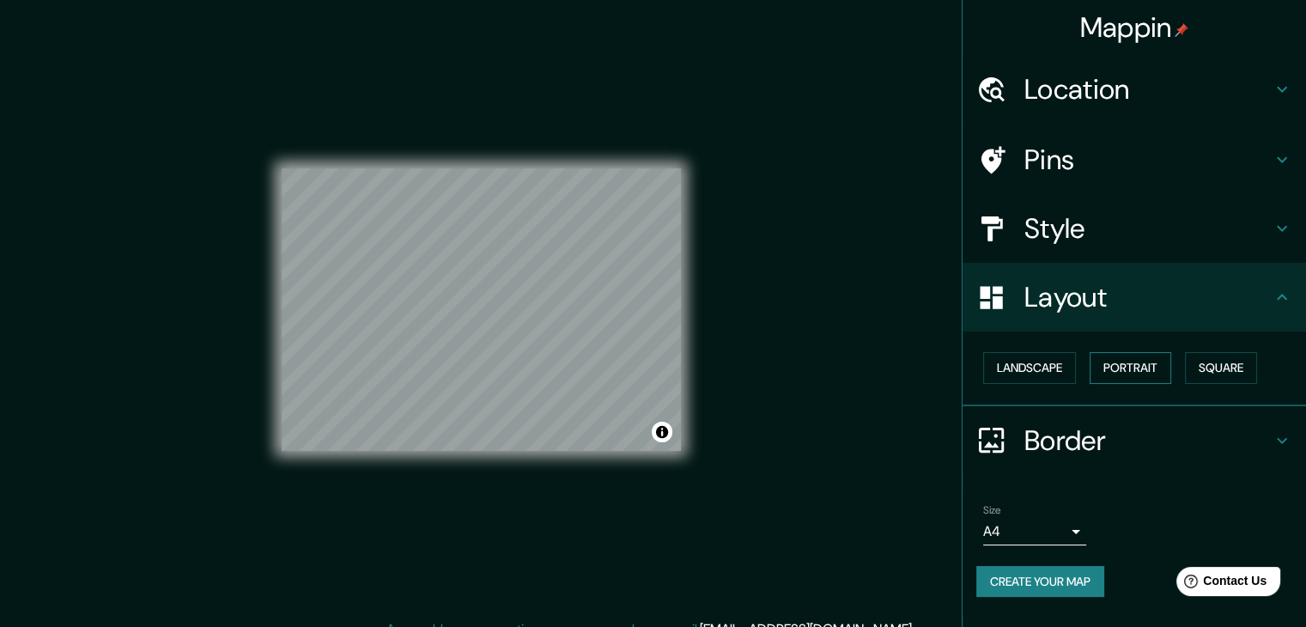
click at [1102, 367] on button "Portrait" at bounding box center [1130, 368] width 82 height 32
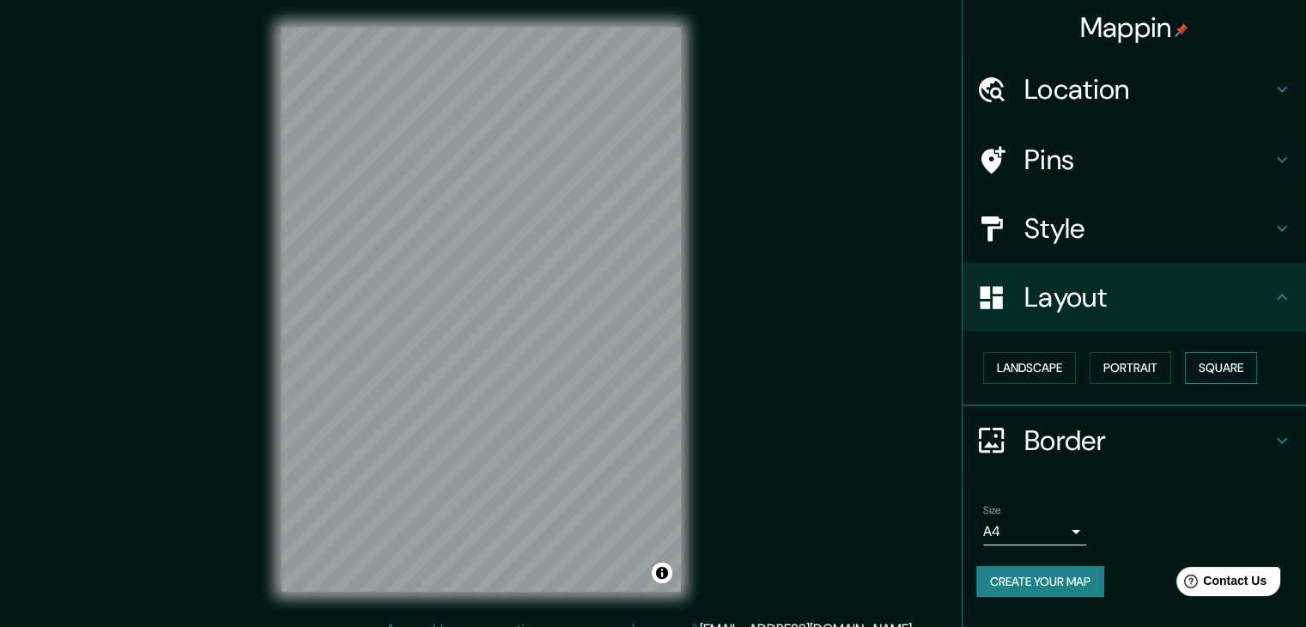
click at [1214, 372] on button "Square" at bounding box center [1221, 368] width 72 height 32
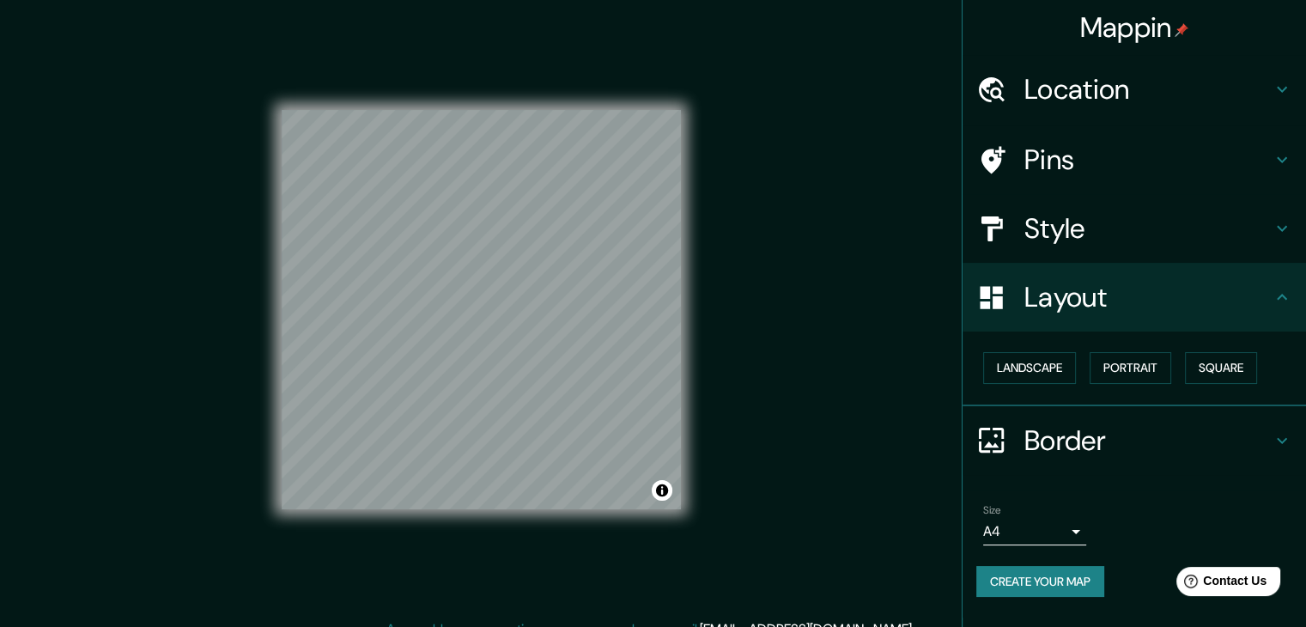
click at [1078, 247] on div "Style" at bounding box center [1133, 228] width 343 height 69
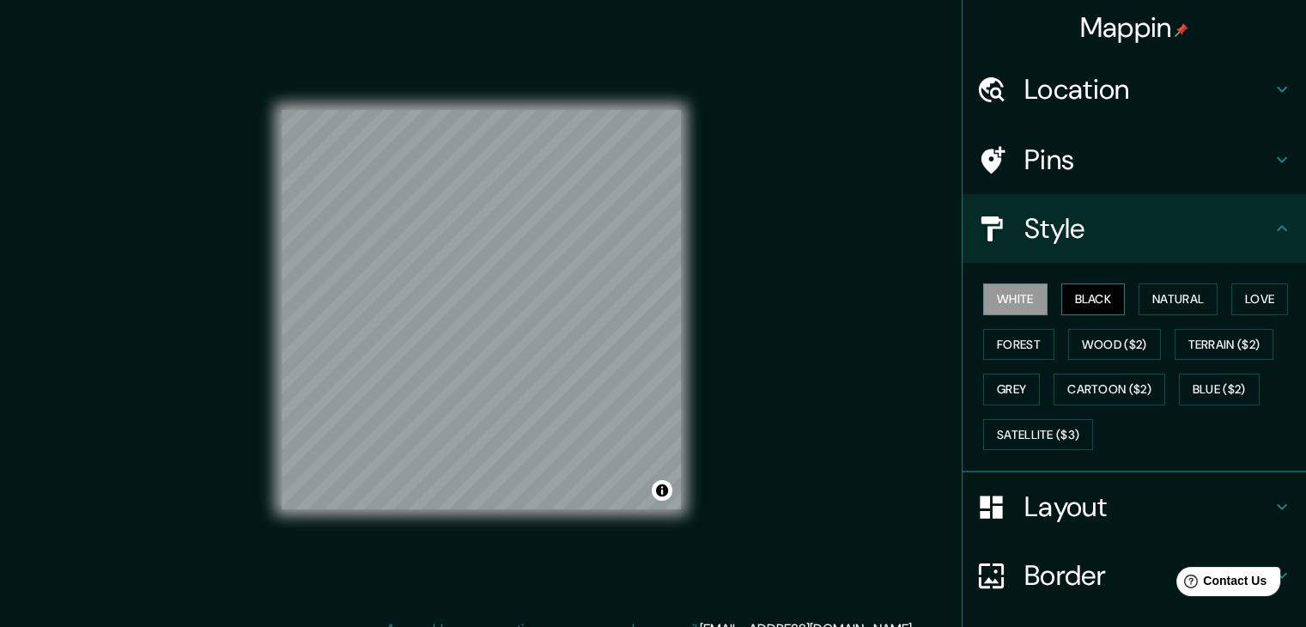
click at [1077, 293] on button "Black" at bounding box center [1093, 299] width 64 height 32
click at [1059, 440] on button "Satellite ($3)" at bounding box center [1038, 435] width 110 height 32
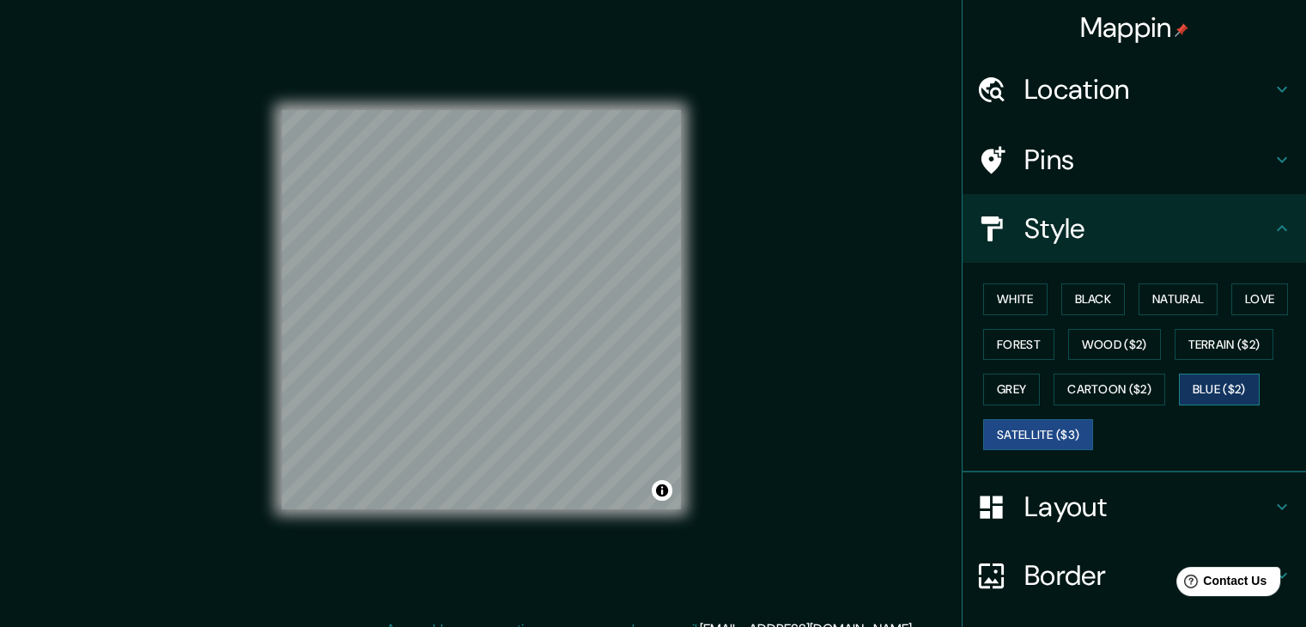
click at [1188, 380] on button "Blue ($2)" at bounding box center [1219, 389] width 81 height 32
click at [1111, 389] on button "Cartoon ($2)" at bounding box center [1109, 389] width 112 height 32
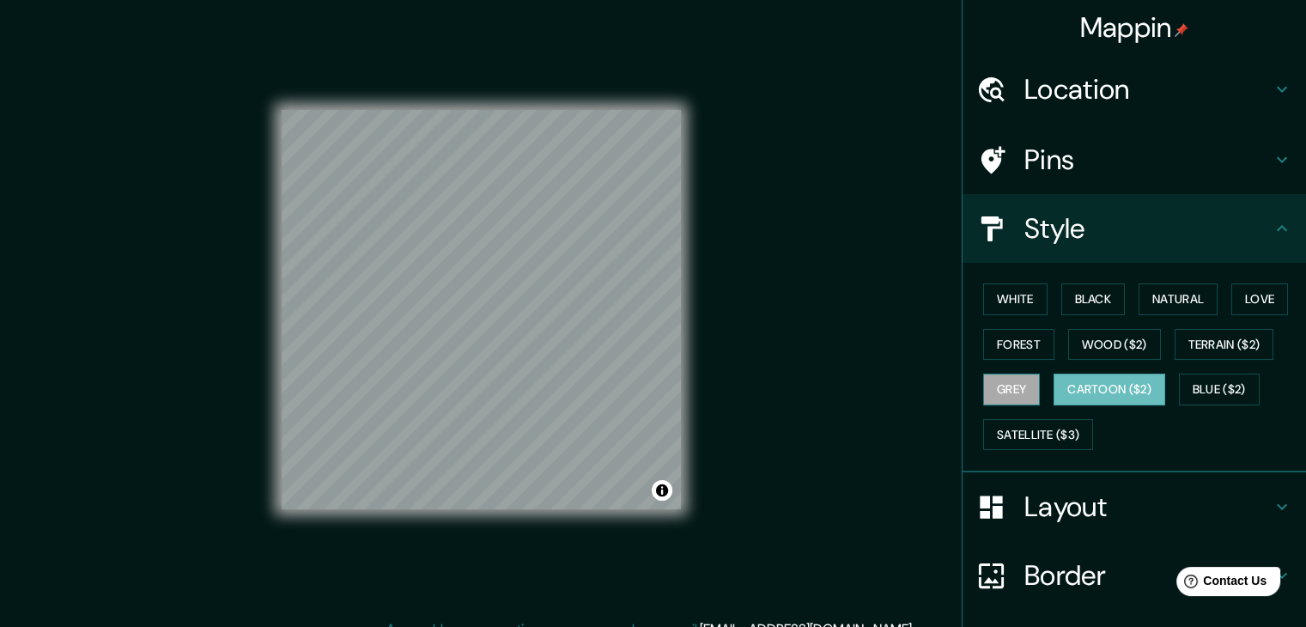
click at [983, 388] on button "Grey" at bounding box center [1011, 389] width 57 height 32
click at [998, 347] on button "Forest" at bounding box center [1018, 345] width 71 height 32
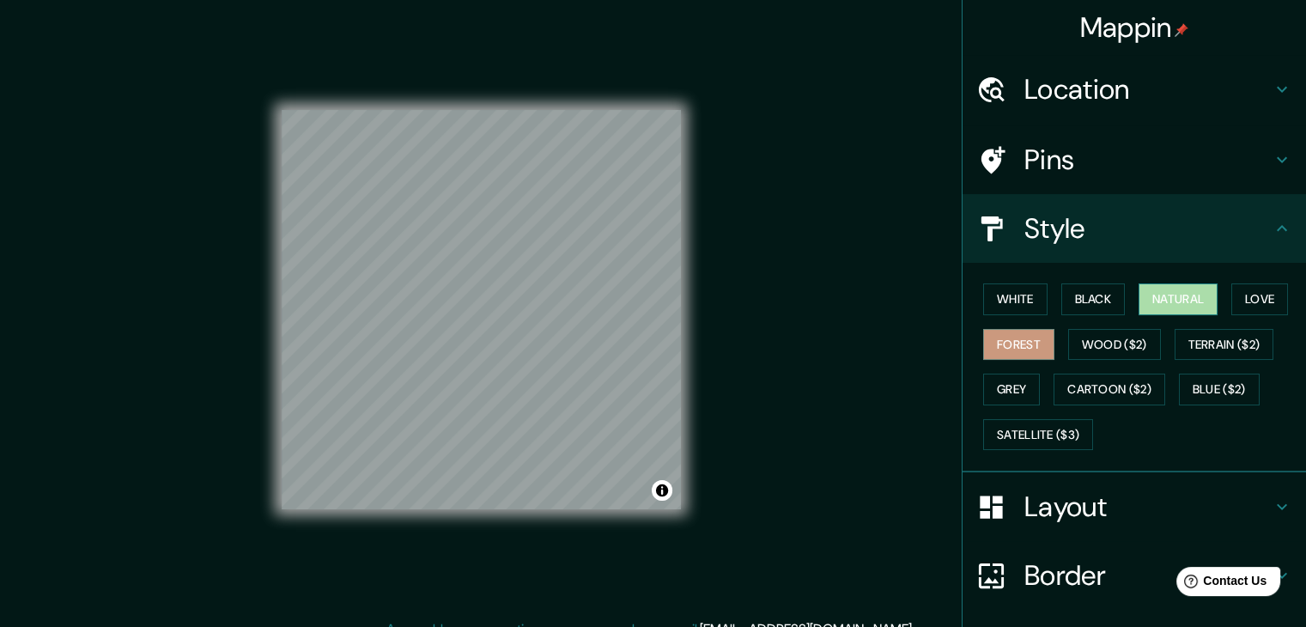
click at [1202, 295] on button "Natural" at bounding box center [1177, 299] width 79 height 32
click at [1239, 295] on button "Love" at bounding box center [1259, 299] width 57 height 32
click at [1166, 300] on button "Natural" at bounding box center [1177, 299] width 79 height 32
click at [1179, 161] on h4 "Pins" at bounding box center [1147, 160] width 247 height 34
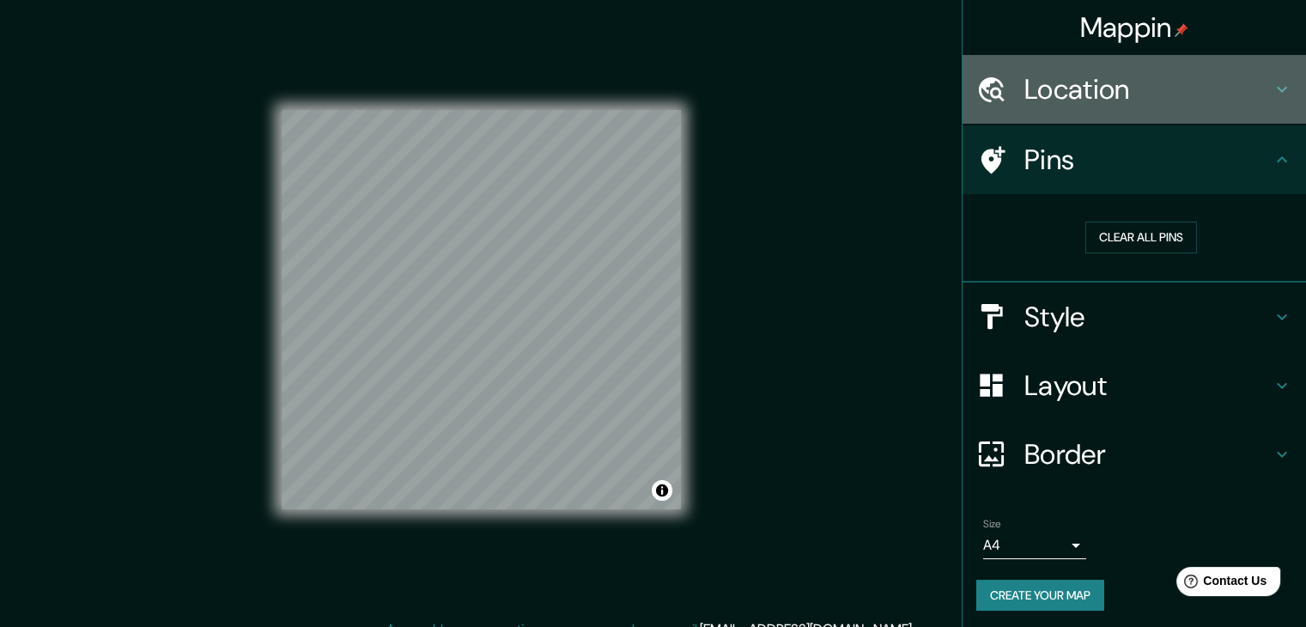
click at [1154, 87] on h4 "Location" at bounding box center [1147, 89] width 247 height 34
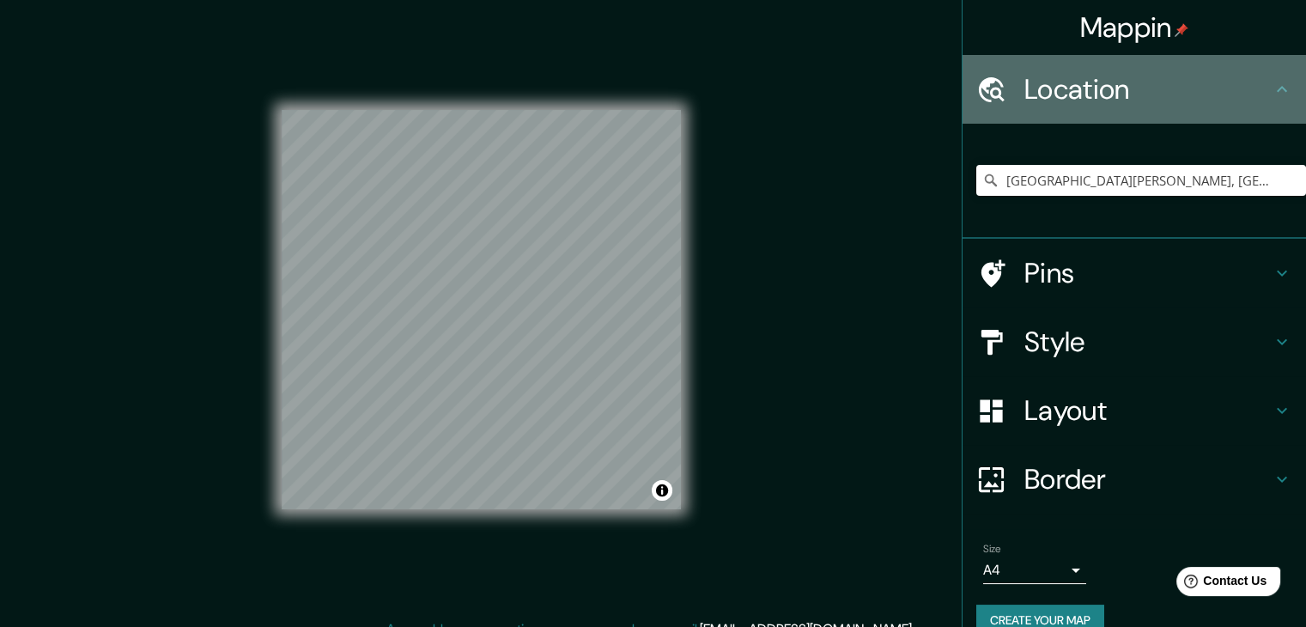
click at [1154, 87] on h4 "Location" at bounding box center [1147, 89] width 247 height 34
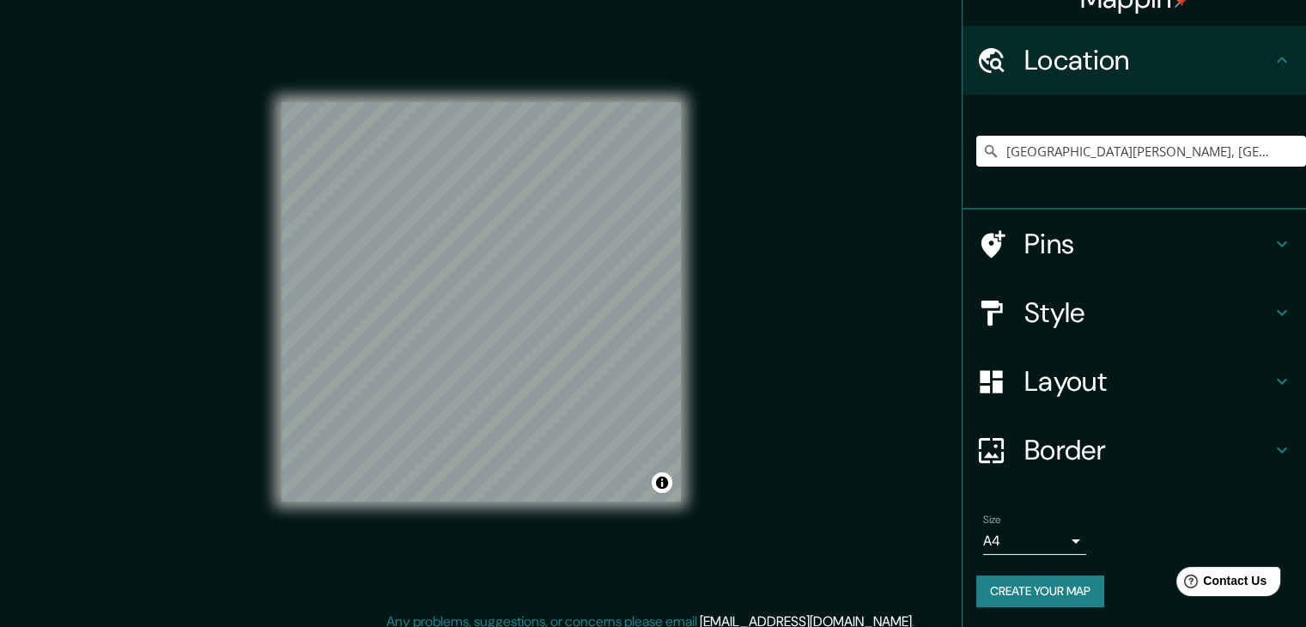
scroll to position [20, 0]
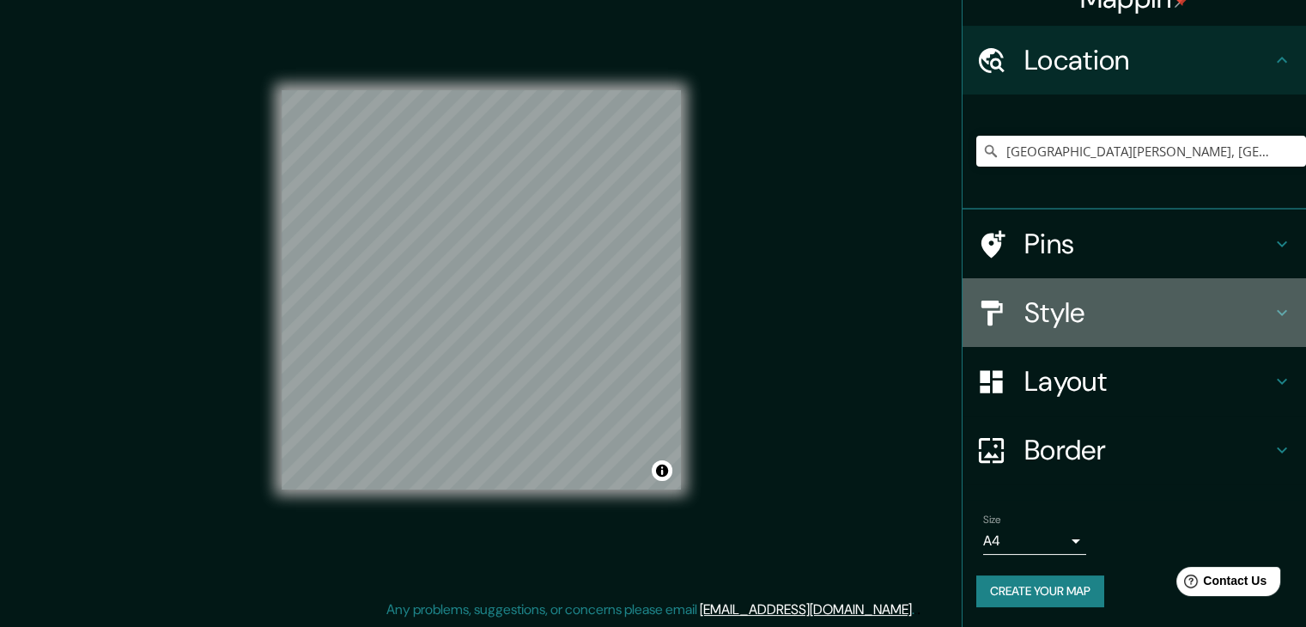
click at [1120, 298] on h4 "Style" at bounding box center [1147, 312] width 247 height 34
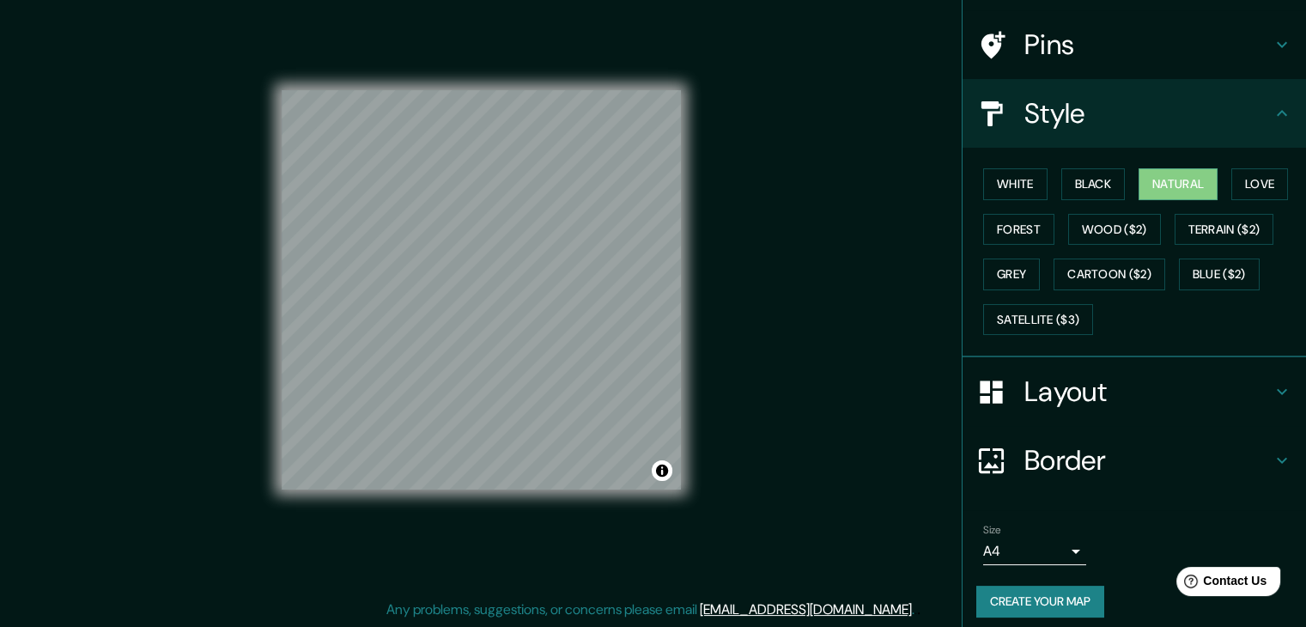
click at [1101, 395] on h4 "Layout" at bounding box center [1147, 391] width 247 height 34
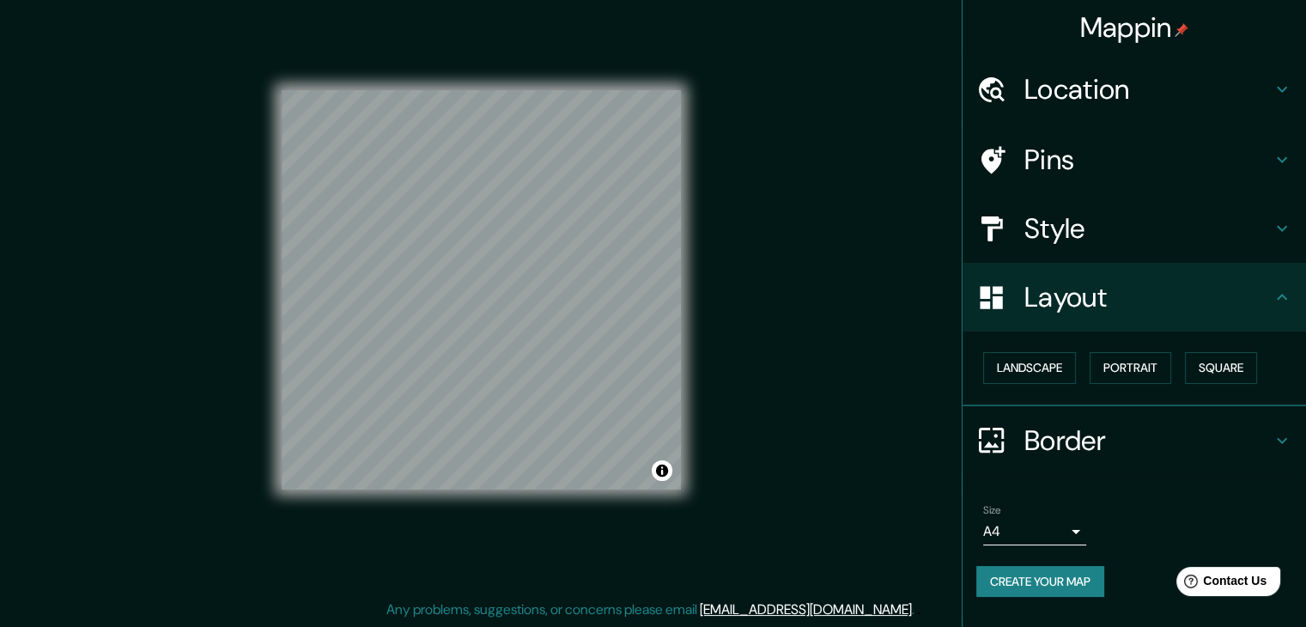
scroll to position [0, 0]
click at [1048, 573] on button "Create your map" at bounding box center [1040, 582] width 128 height 32
click at [1047, 586] on div "Create your map" at bounding box center [1134, 582] width 316 height 32
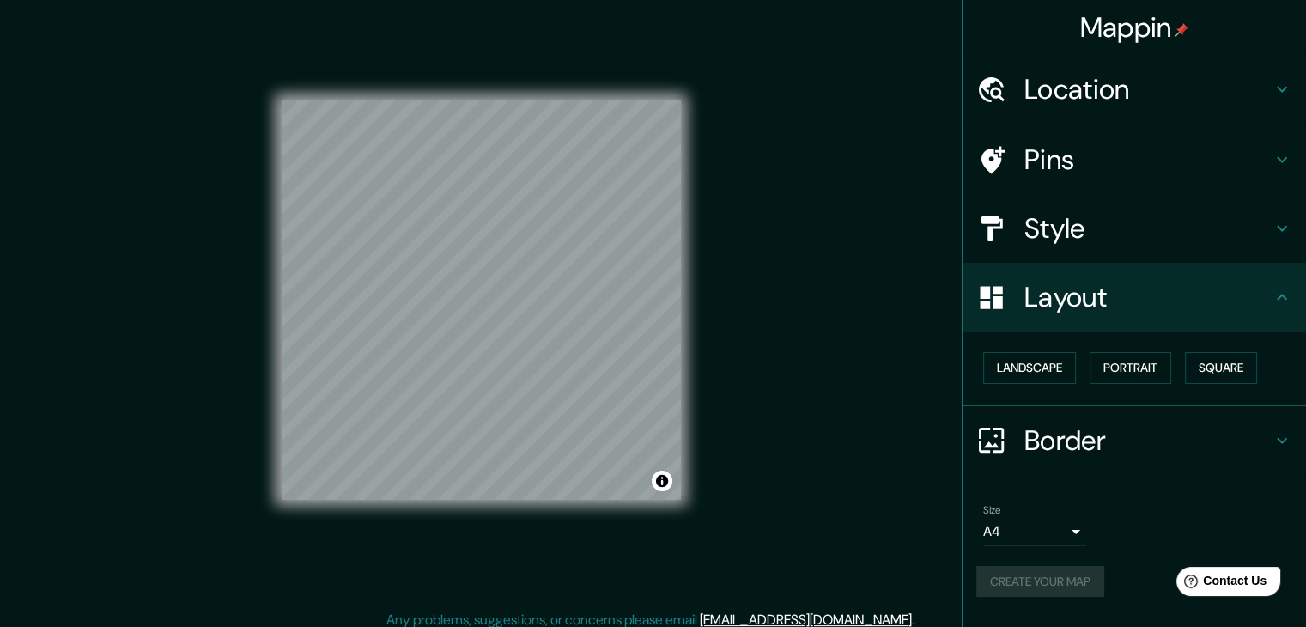
scroll to position [20, 0]
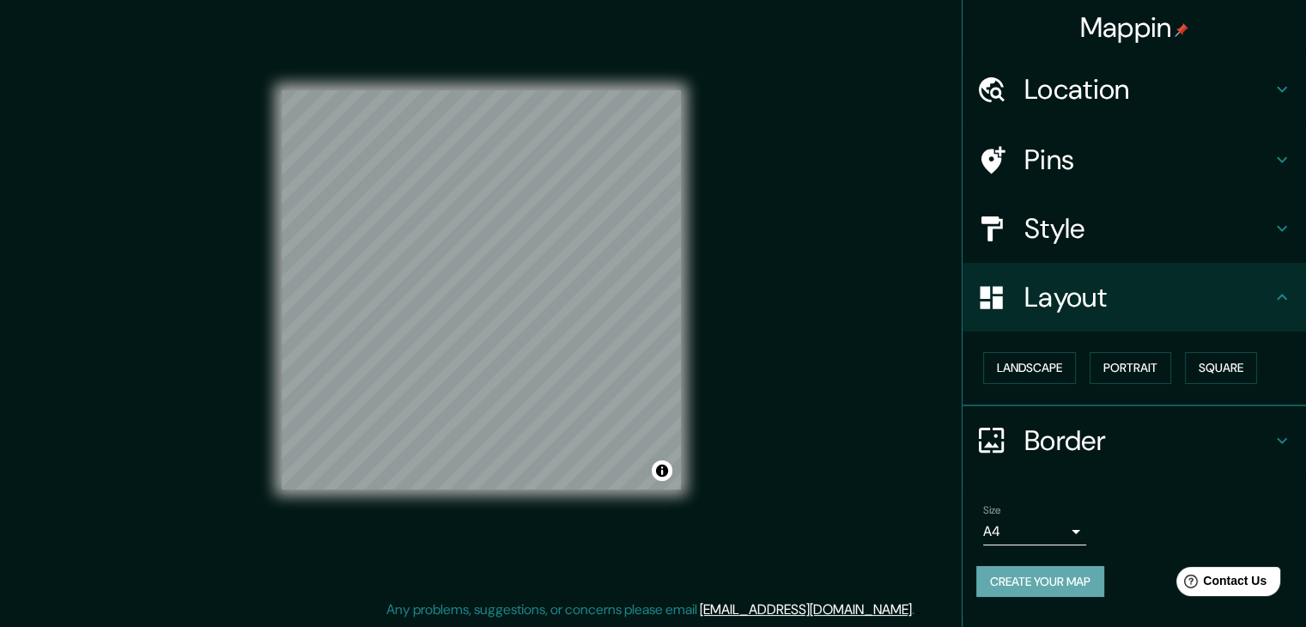
click at [1090, 566] on button "Create your map" at bounding box center [1040, 582] width 128 height 32
click at [1178, 301] on h4 "Layout" at bounding box center [1147, 297] width 247 height 34
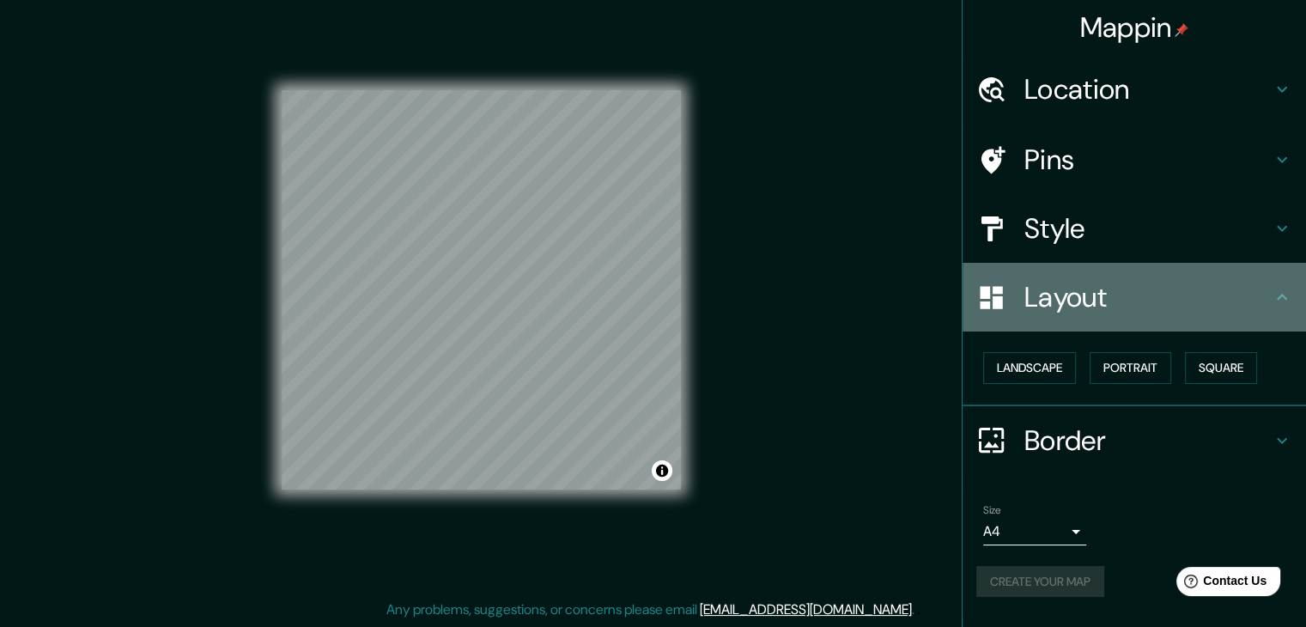
drag, startPoint x: 1250, startPoint y: 299, endPoint x: 1271, endPoint y: 296, distance: 20.8
click at [1253, 299] on h4 "Layout" at bounding box center [1147, 297] width 247 height 34
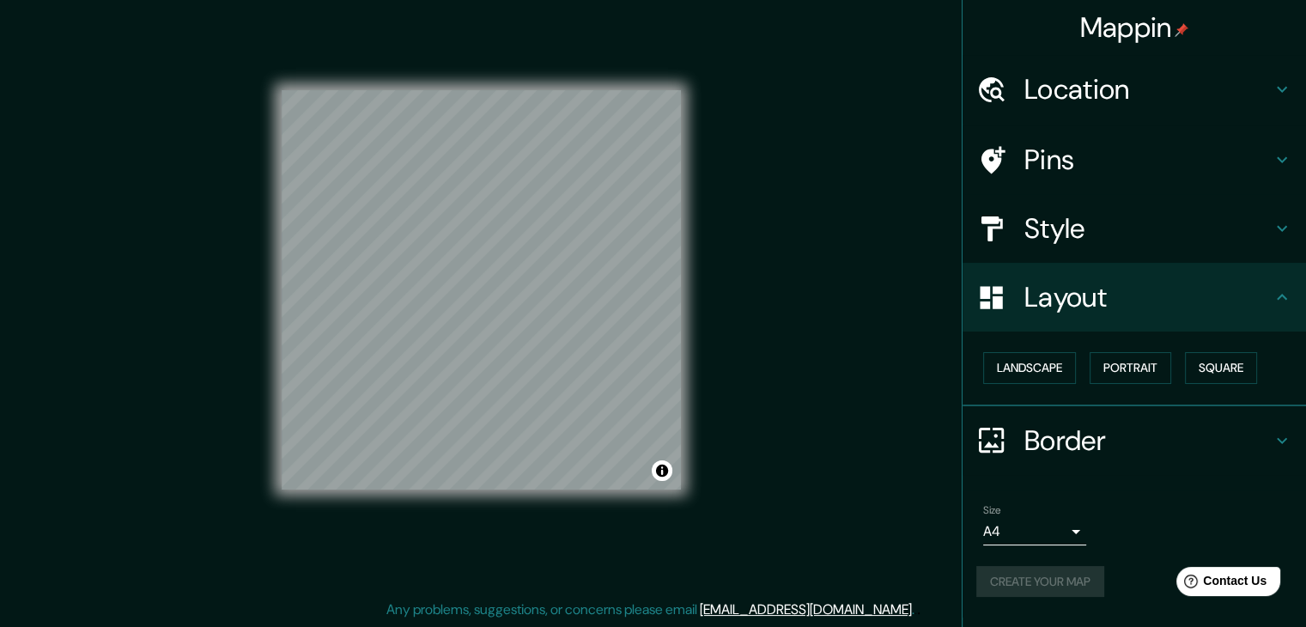
click at [1271, 296] on h4 "Layout" at bounding box center [1147, 297] width 247 height 34
click at [1272, 459] on div "Border" at bounding box center [1133, 440] width 343 height 69
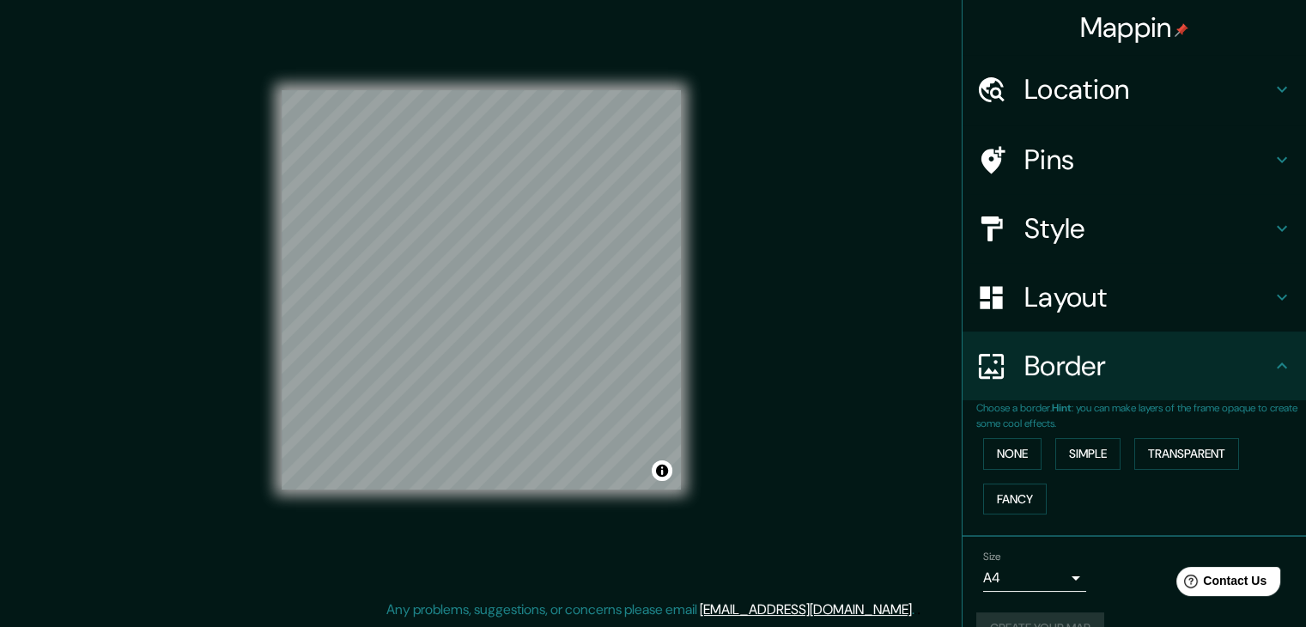
click at [1272, 372] on icon at bounding box center [1282, 365] width 21 height 21
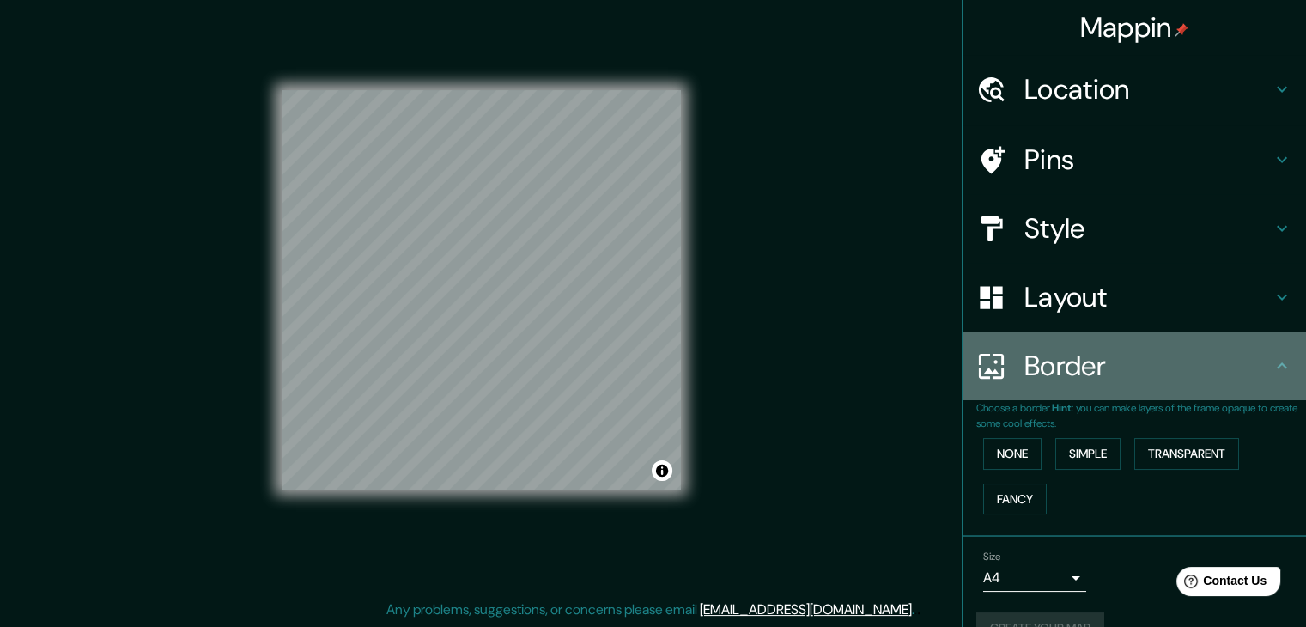
click at [1276, 354] on div "Border" at bounding box center [1133, 365] width 343 height 69
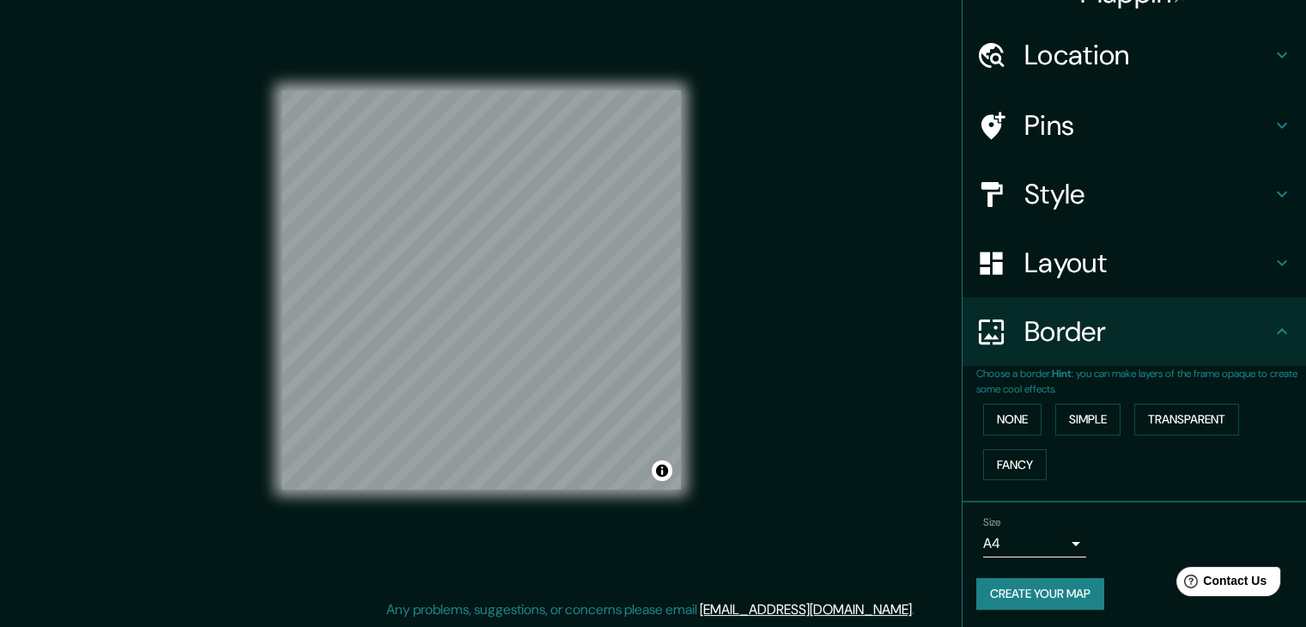
scroll to position [36, 0]
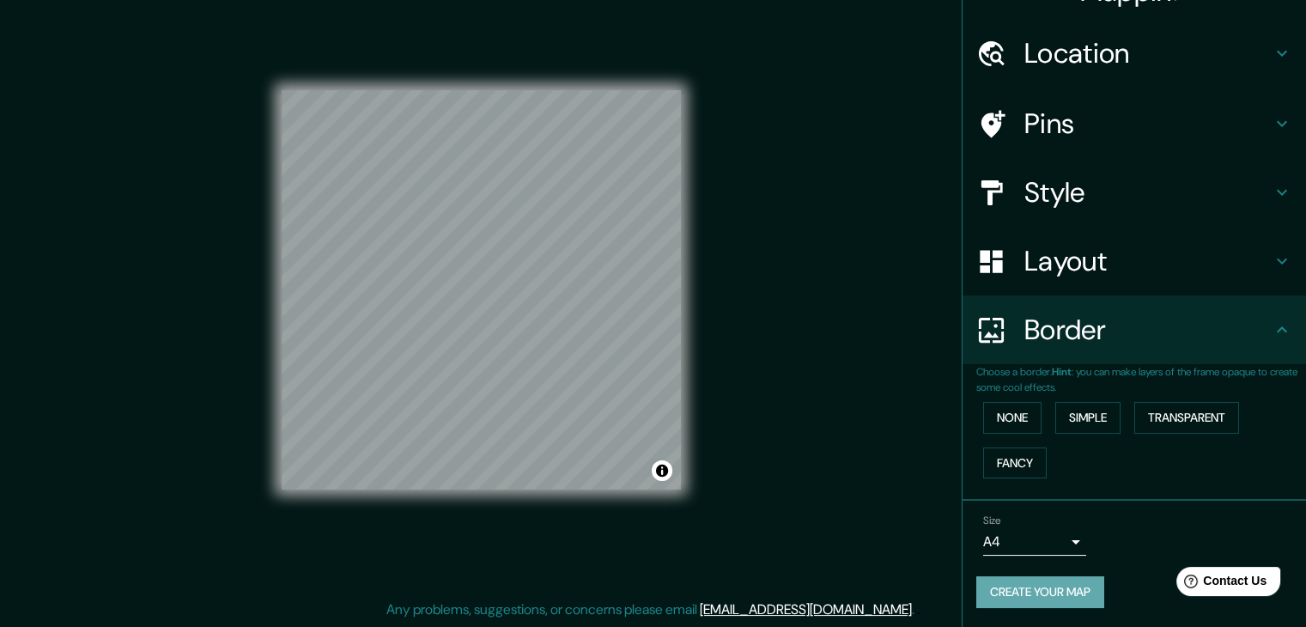
click at [1034, 588] on button "Create your map" at bounding box center [1040, 592] width 128 height 32
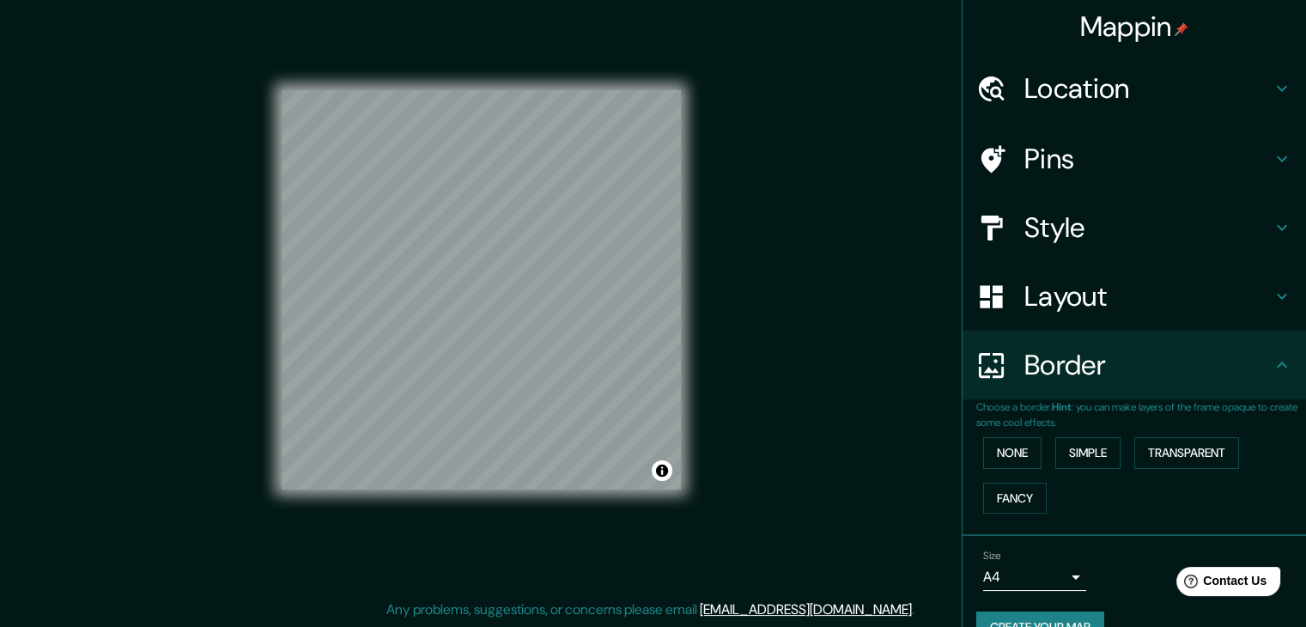
scroll to position [0, 0]
click at [1135, 26] on h4 "Mappin" at bounding box center [1134, 27] width 109 height 34
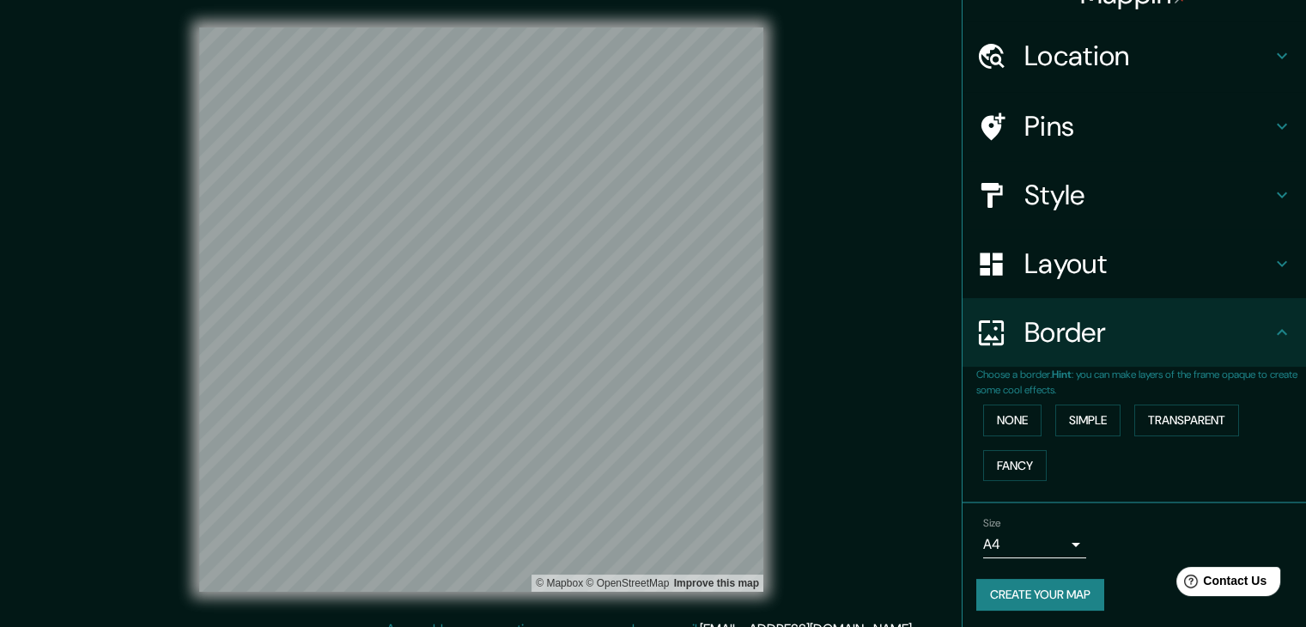
scroll to position [36, 0]
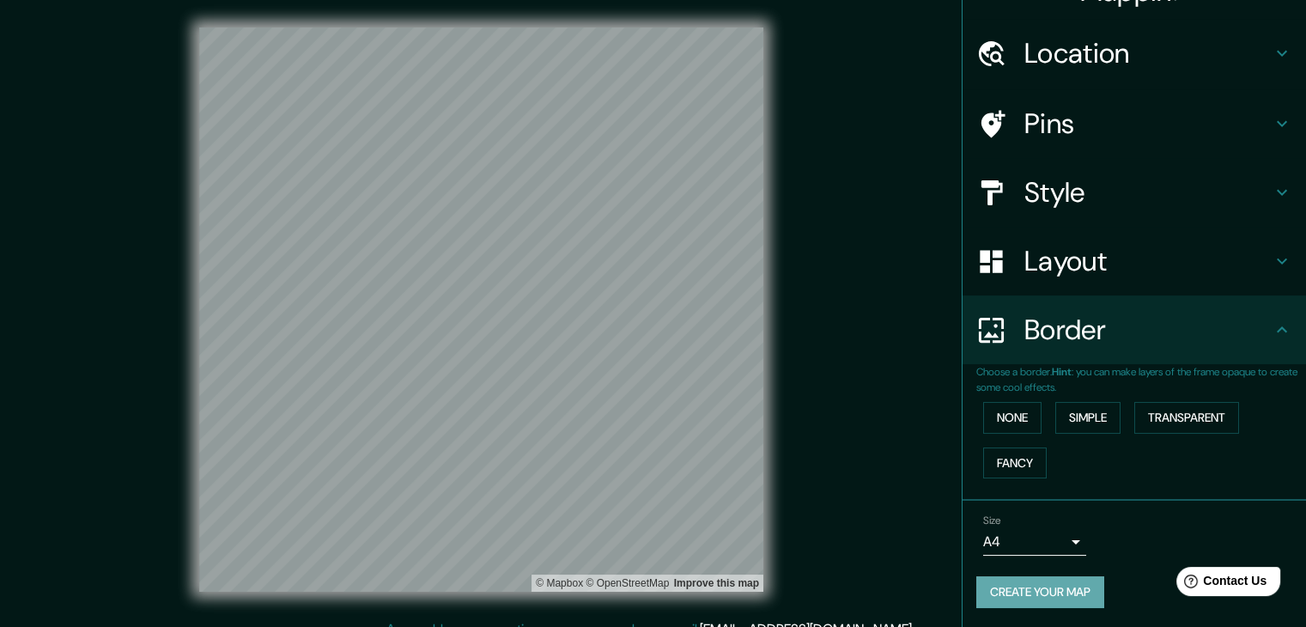
click at [1061, 593] on button "Create your map" at bounding box center [1040, 592] width 128 height 32
click at [1051, 549] on body "Mappin Location Pins Style Layout Border Choose a border. Hint : you can make l…" at bounding box center [653, 313] width 1306 height 627
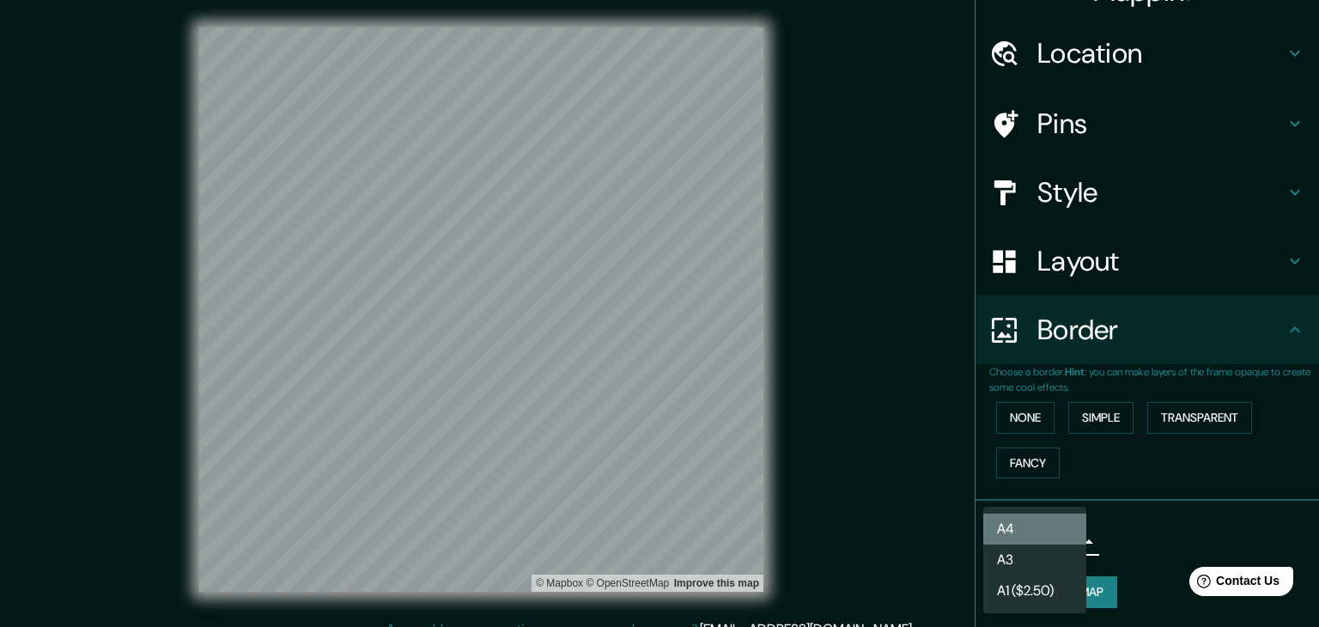
click at [1037, 531] on li "A4" at bounding box center [1034, 528] width 103 height 31
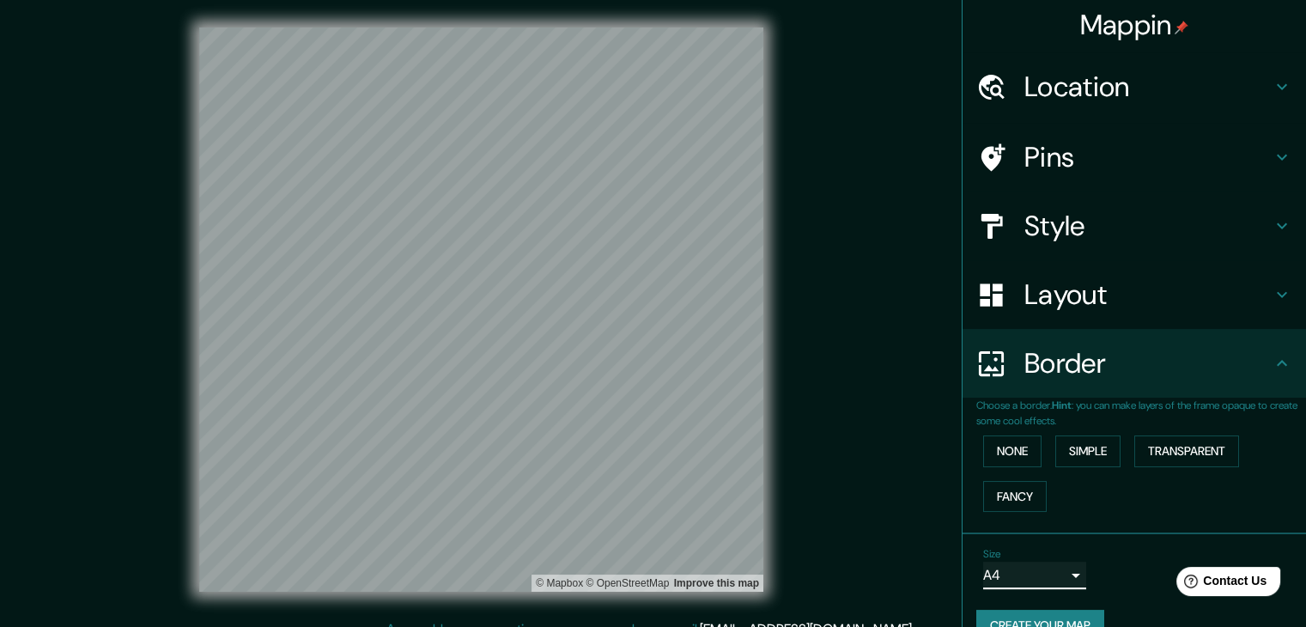
scroll to position [0, 0]
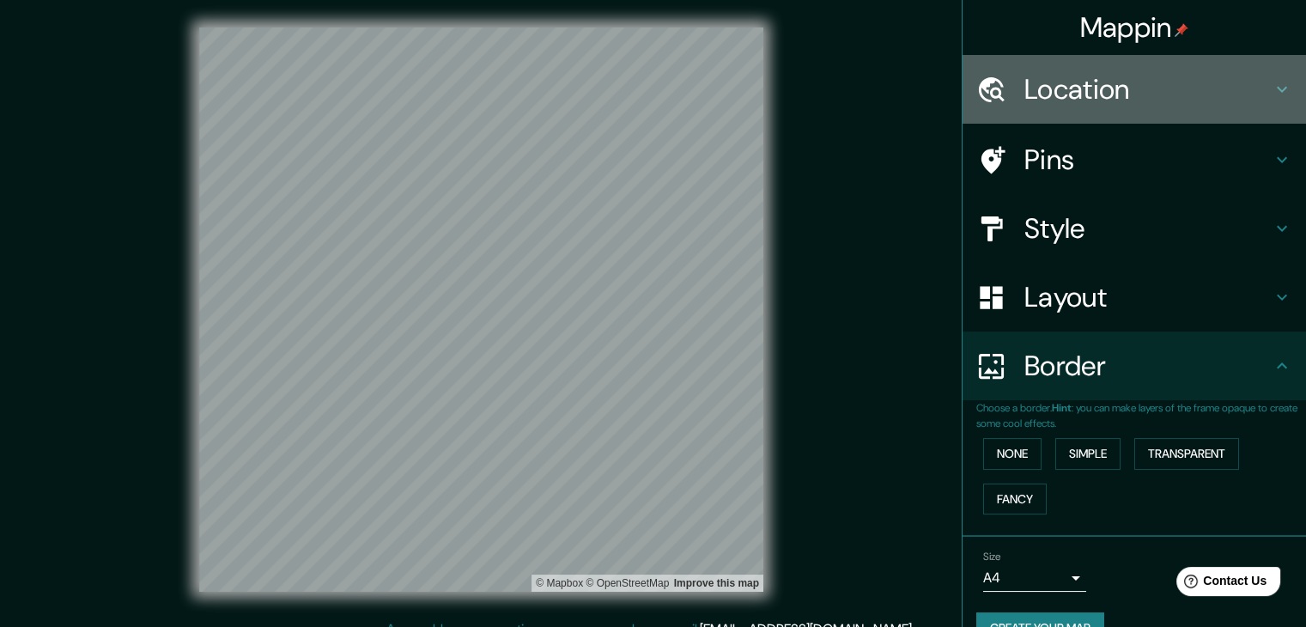
click at [1094, 81] on h4 "Location" at bounding box center [1147, 89] width 247 height 34
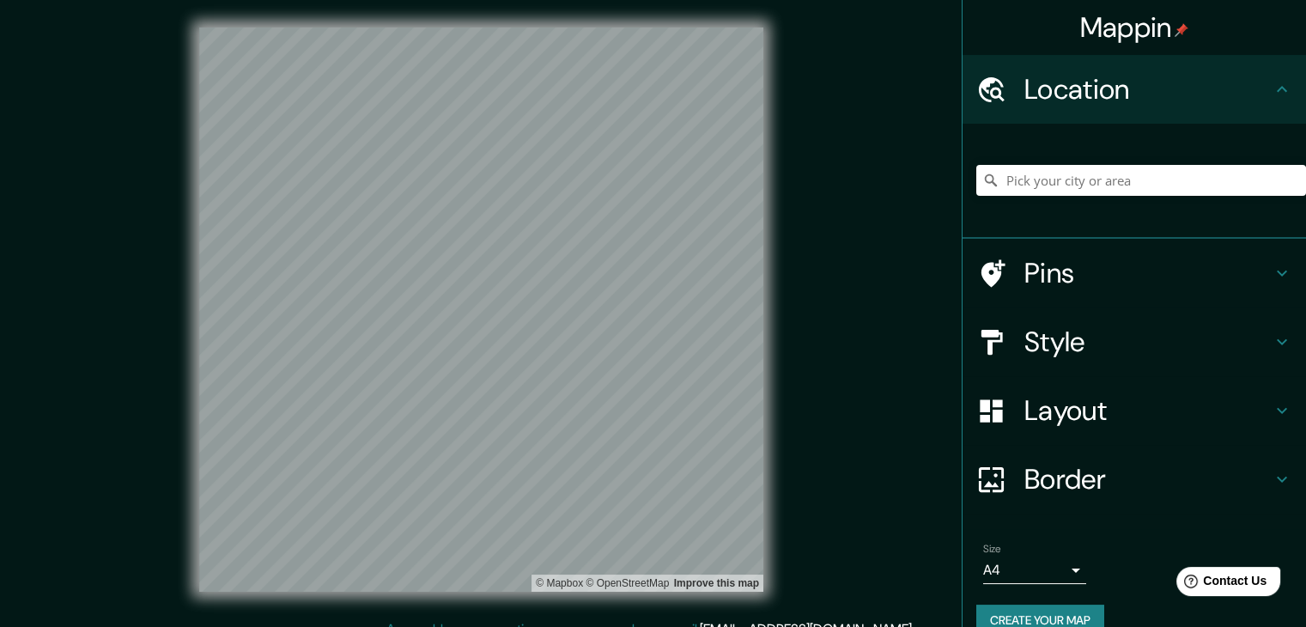
click at [1094, 81] on h4 "Location" at bounding box center [1147, 89] width 247 height 34
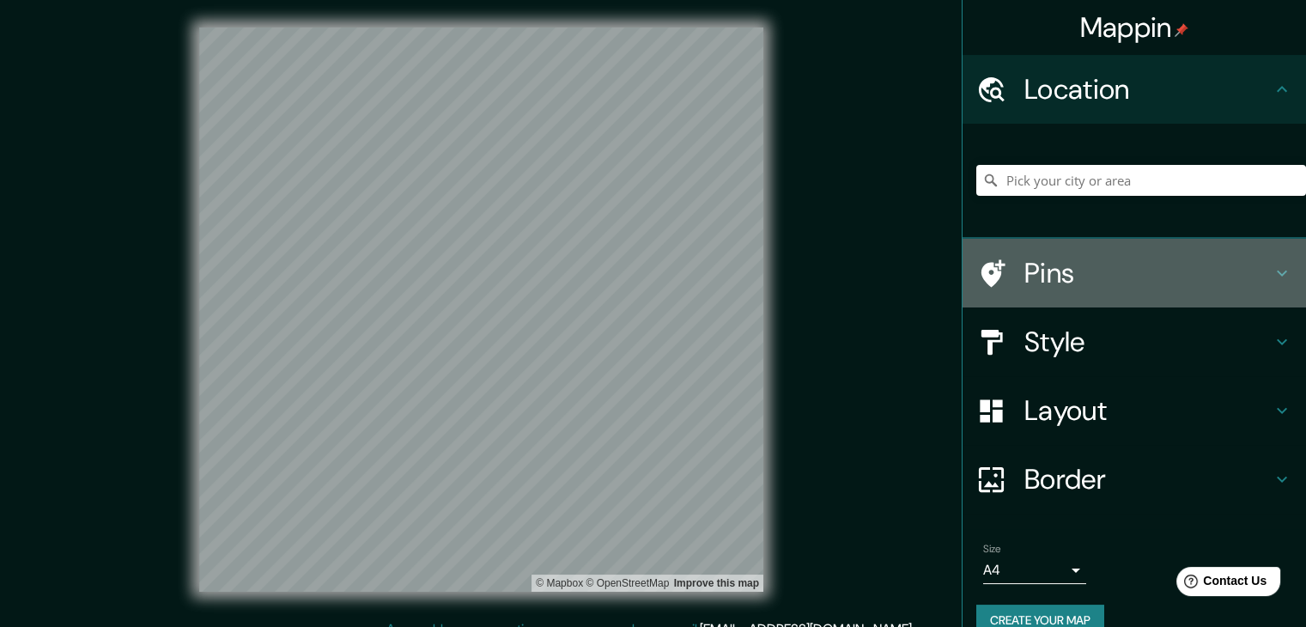
click at [1086, 270] on h4 "Pins" at bounding box center [1147, 273] width 247 height 34
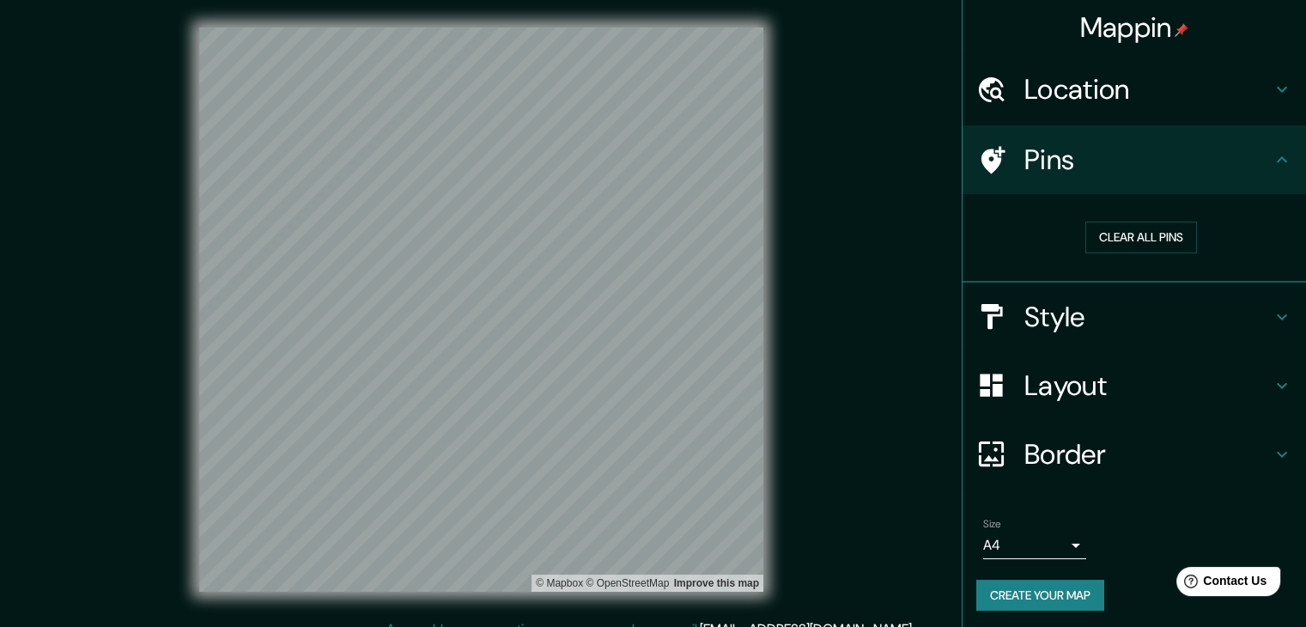
click at [1105, 166] on h4 "Pins" at bounding box center [1147, 160] width 247 height 34
click at [1106, 289] on div "Style" at bounding box center [1133, 316] width 343 height 69
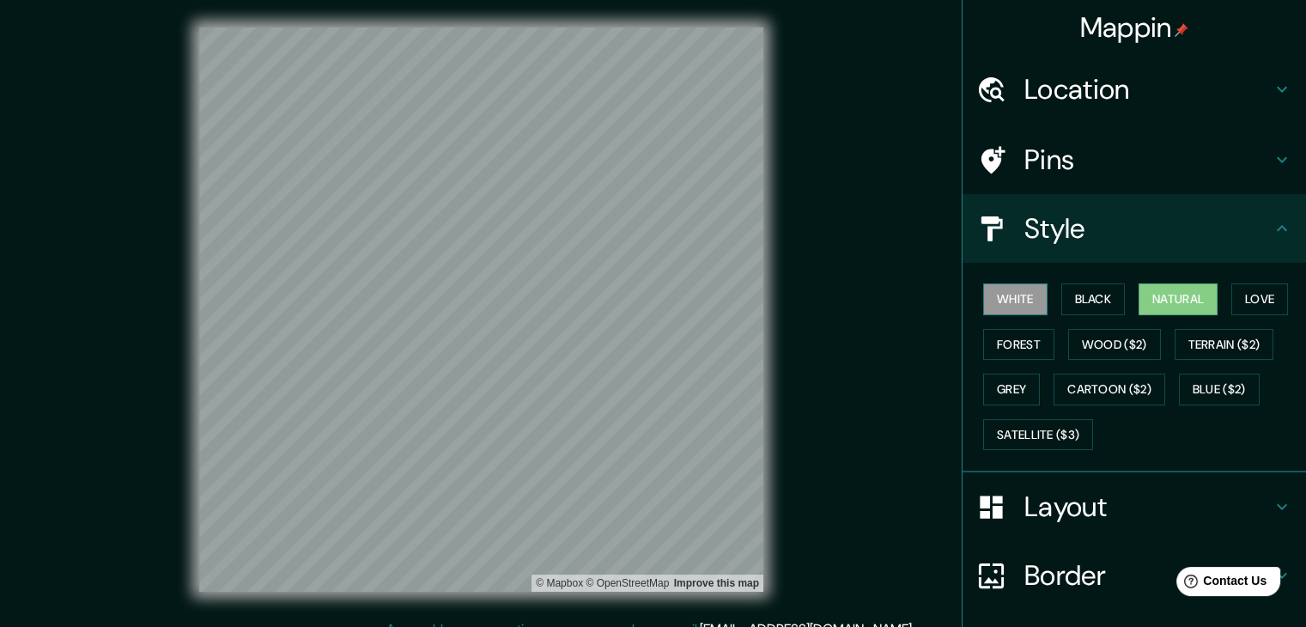
click at [1003, 283] on button "White" at bounding box center [1015, 299] width 64 height 32
click at [1164, 296] on button "Natural" at bounding box center [1177, 299] width 79 height 32
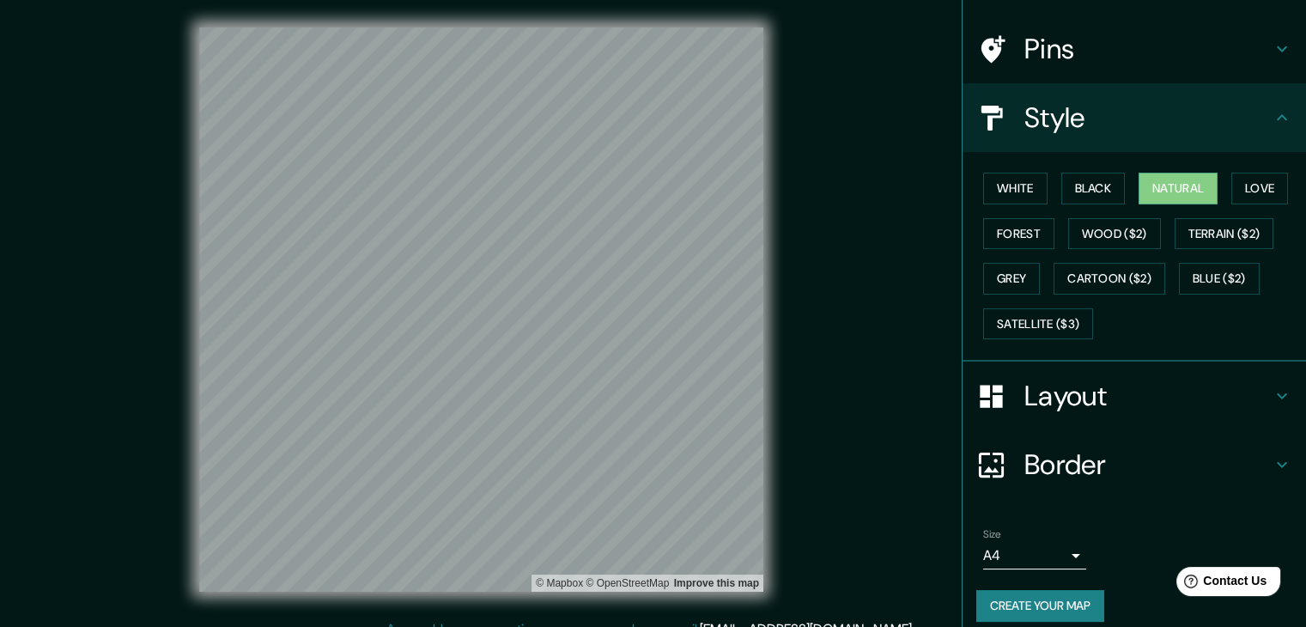
scroll to position [124, 0]
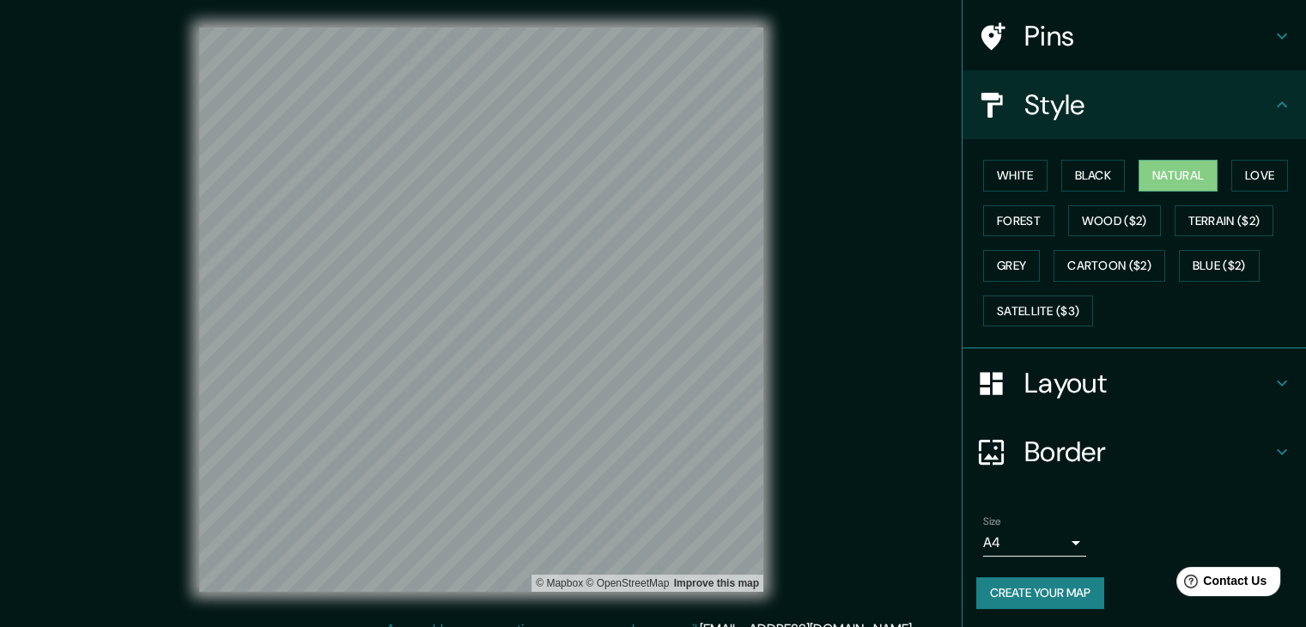
click at [1019, 602] on button "Create your map" at bounding box center [1040, 593] width 128 height 32
drag, startPoint x: 863, startPoint y: 67, endPoint x: 870, endPoint y: 42, distance: 25.8
click at [870, 42] on div "Mappin Location Pins Style White Black Natural Love Forest Wood ($2) Terrain ($…" at bounding box center [653, 323] width 1306 height 646
